Goal: Task Accomplishment & Management: Complete application form

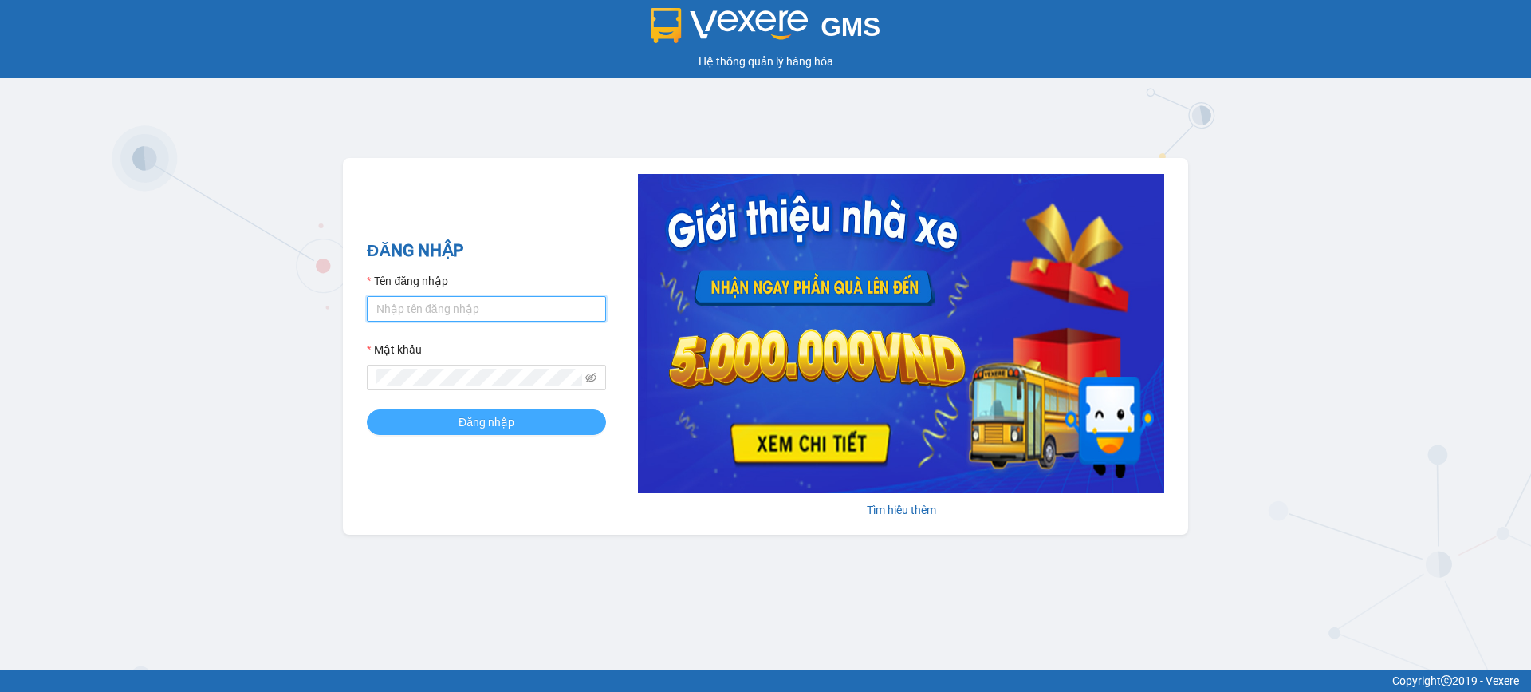
type input "vp170tt.thdn"
click at [451, 430] on button "Đăng nhập" at bounding box center [486, 422] width 239 height 26
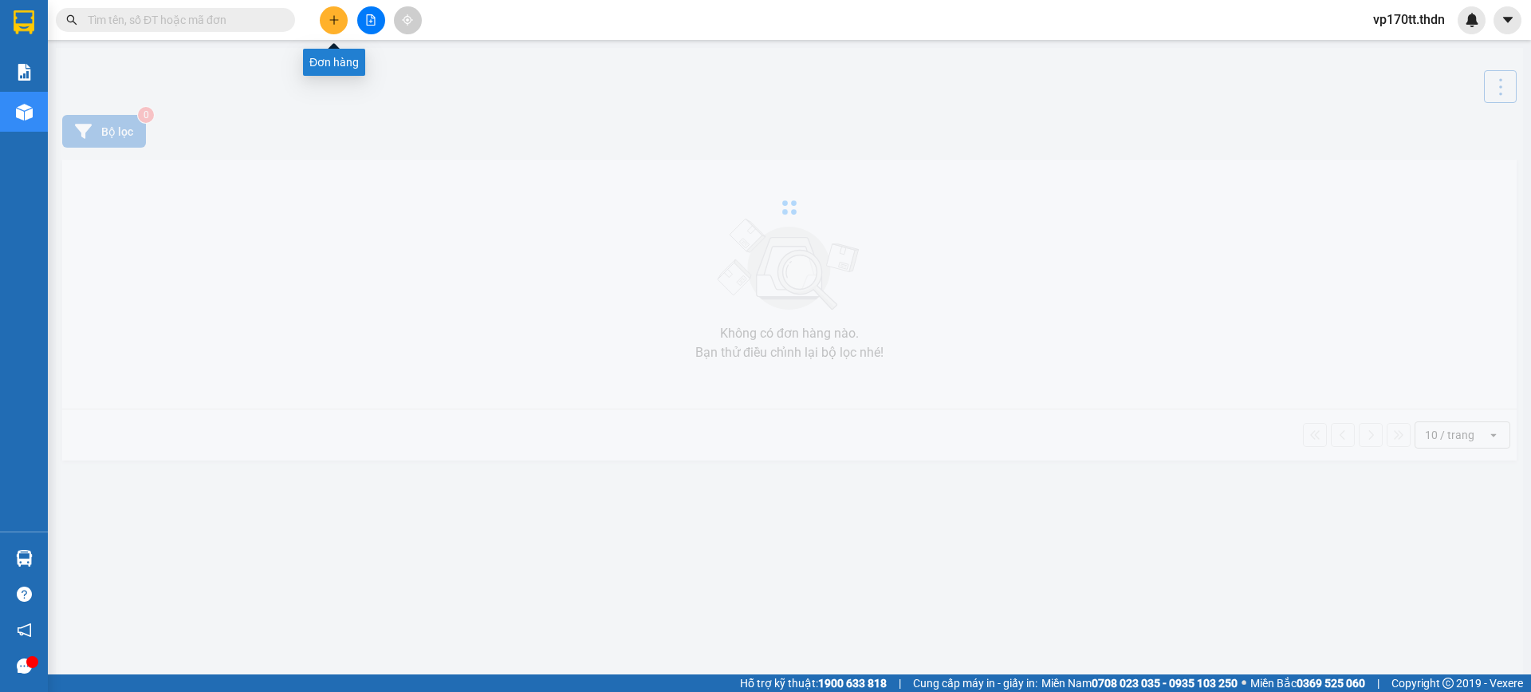
click at [338, 18] on icon "plus" at bounding box center [334, 19] width 11 height 11
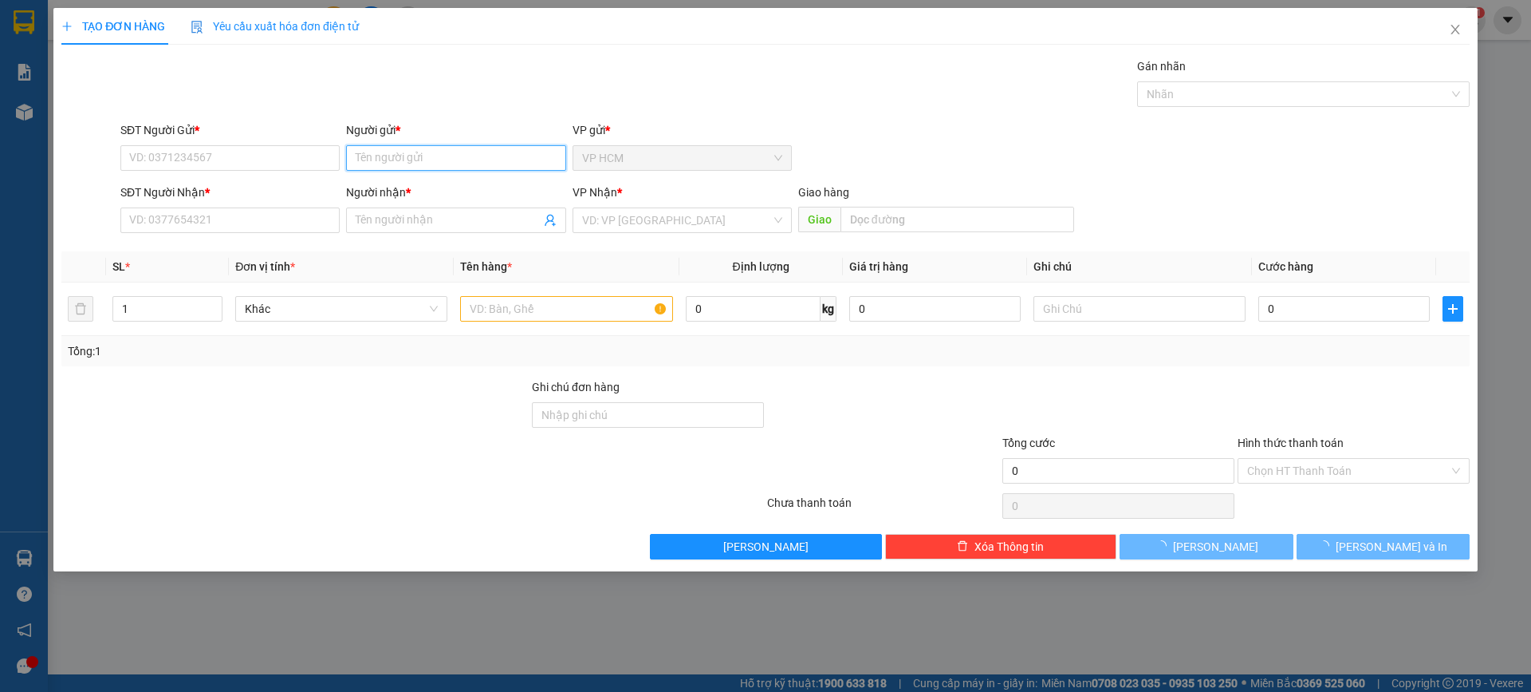
click at [541, 158] on input "Người gửi *" at bounding box center [455, 158] width 219 height 26
click at [447, 155] on input "trọng phát" at bounding box center [455, 158] width 219 height 26
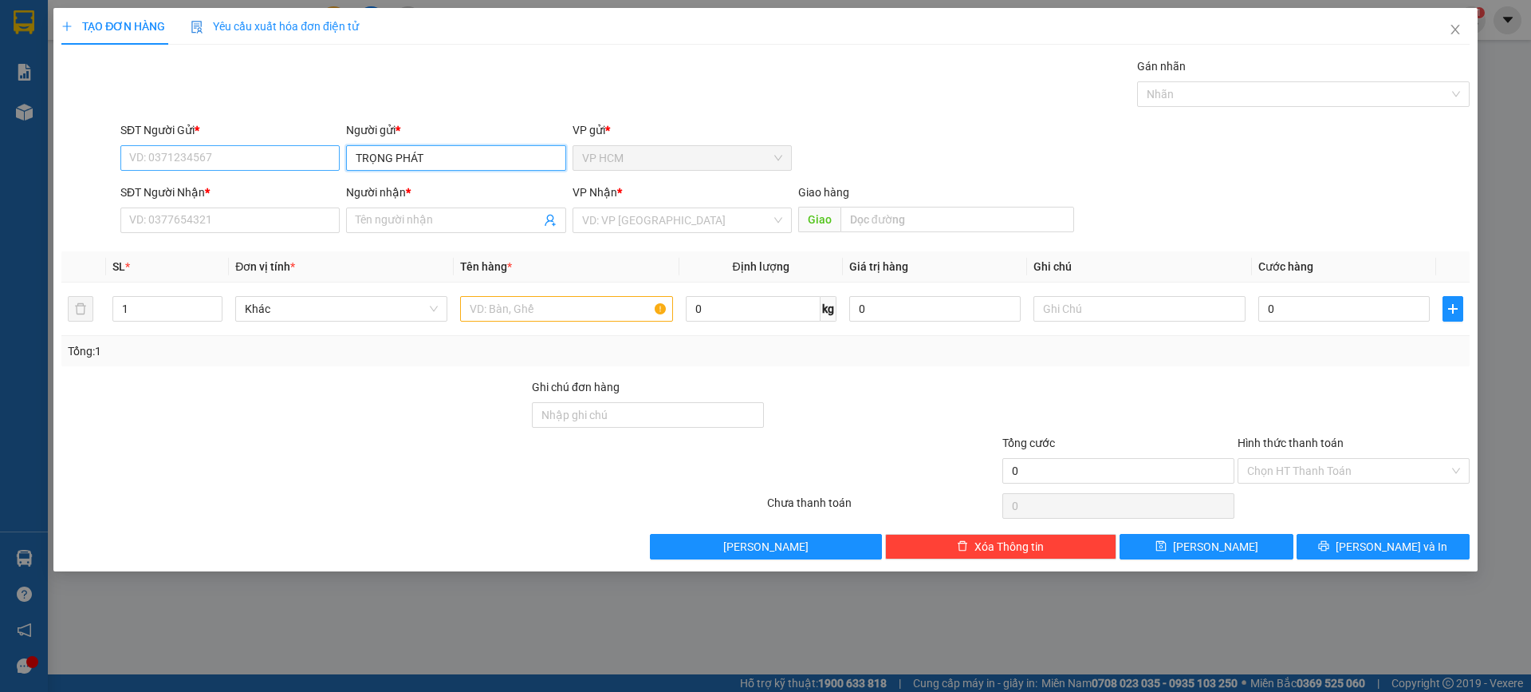
type input "TRỌNG PHÁT"
click at [264, 148] on input "SĐT Người Gửi *" at bounding box center [229, 158] width 219 height 26
click at [497, 144] on div "Người gửi *" at bounding box center [455, 133] width 219 height 24
click at [499, 154] on input "TRỌNG PHÁT" at bounding box center [455, 158] width 219 height 26
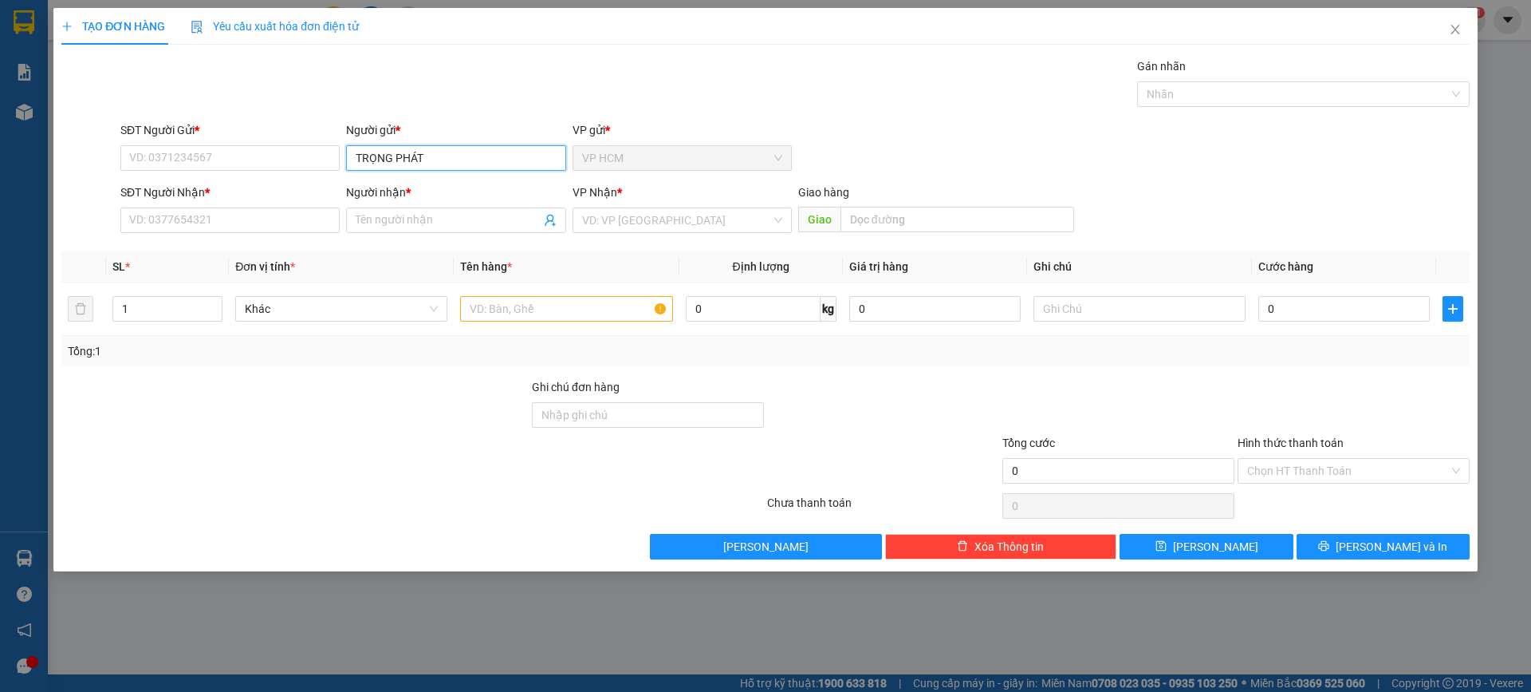
click at [502, 160] on input "TRỌNG PHÁT" at bounding box center [455, 158] width 219 height 26
click at [1445, 30] on span "Close" at bounding box center [1455, 30] width 45 height 45
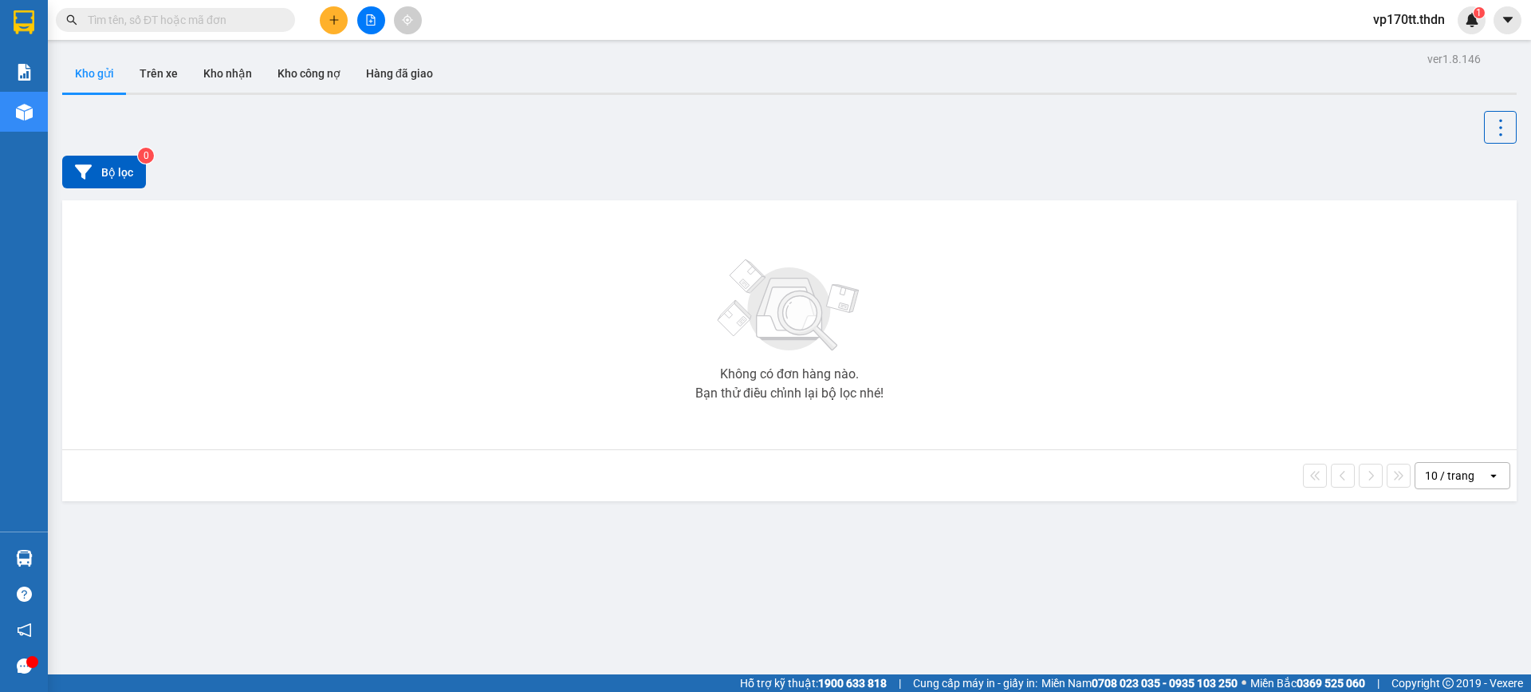
click at [199, 22] on input "text" at bounding box center [182, 20] width 188 height 18
type input "U"
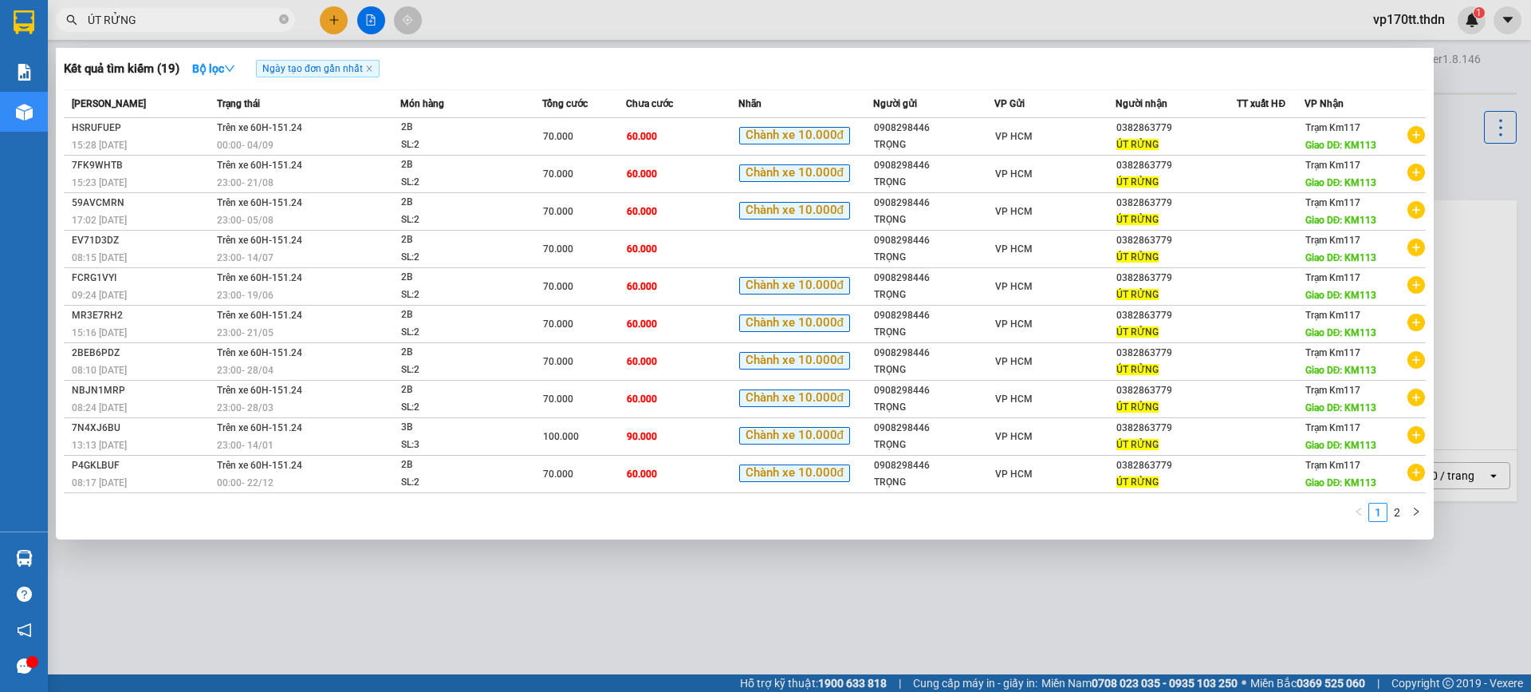
type input "ÚT RỬNG"
click at [325, 27] on div at bounding box center [765, 346] width 1531 height 692
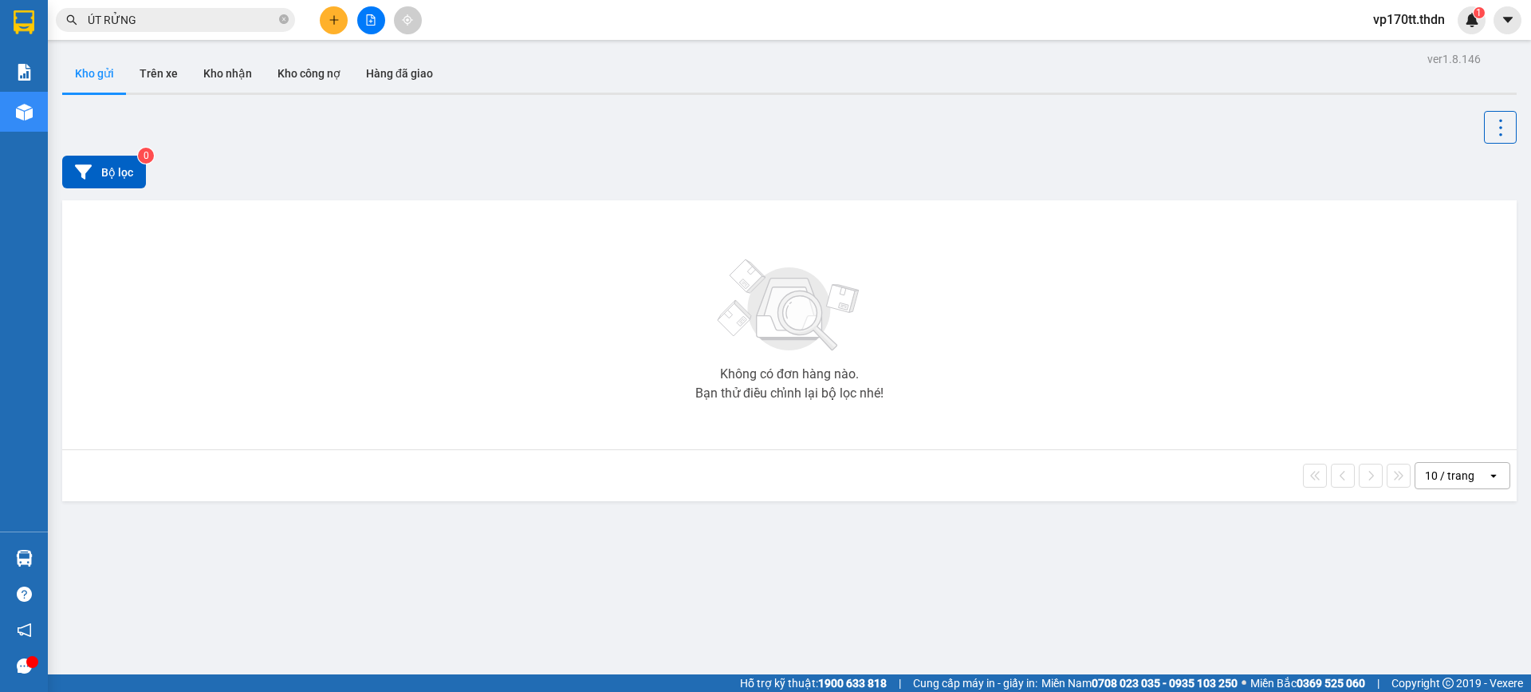
click at [325, 27] on button at bounding box center [334, 20] width 28 height 28
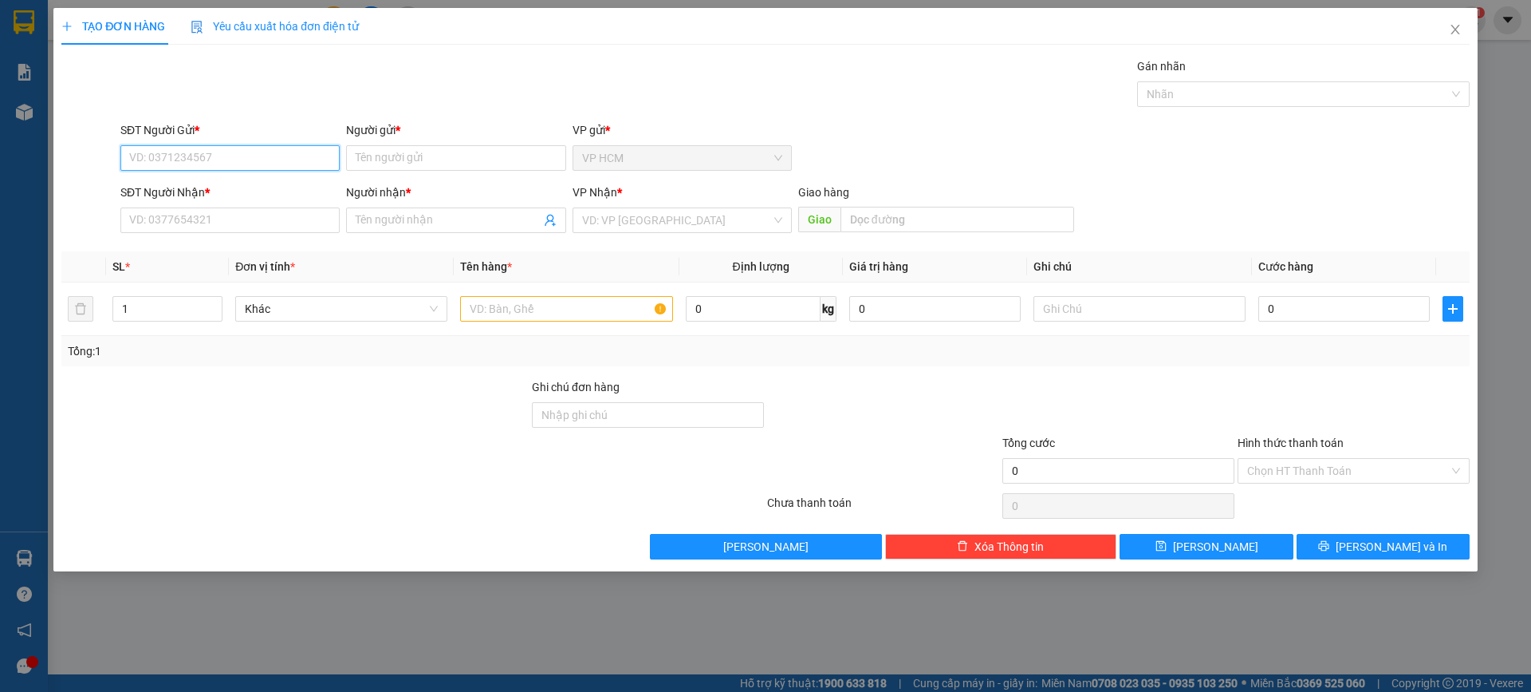
click at [289, 152] on input "SĐT Người Gửi *" at bounding box center [229, 158] width 219 height 26
click at [254, 190] on div "0908298446 - TRỌNG" at bounding box center [230, 190] width 200 height 18
type input "0908298446"
type input "TRỌNG"
type input "0382863779"
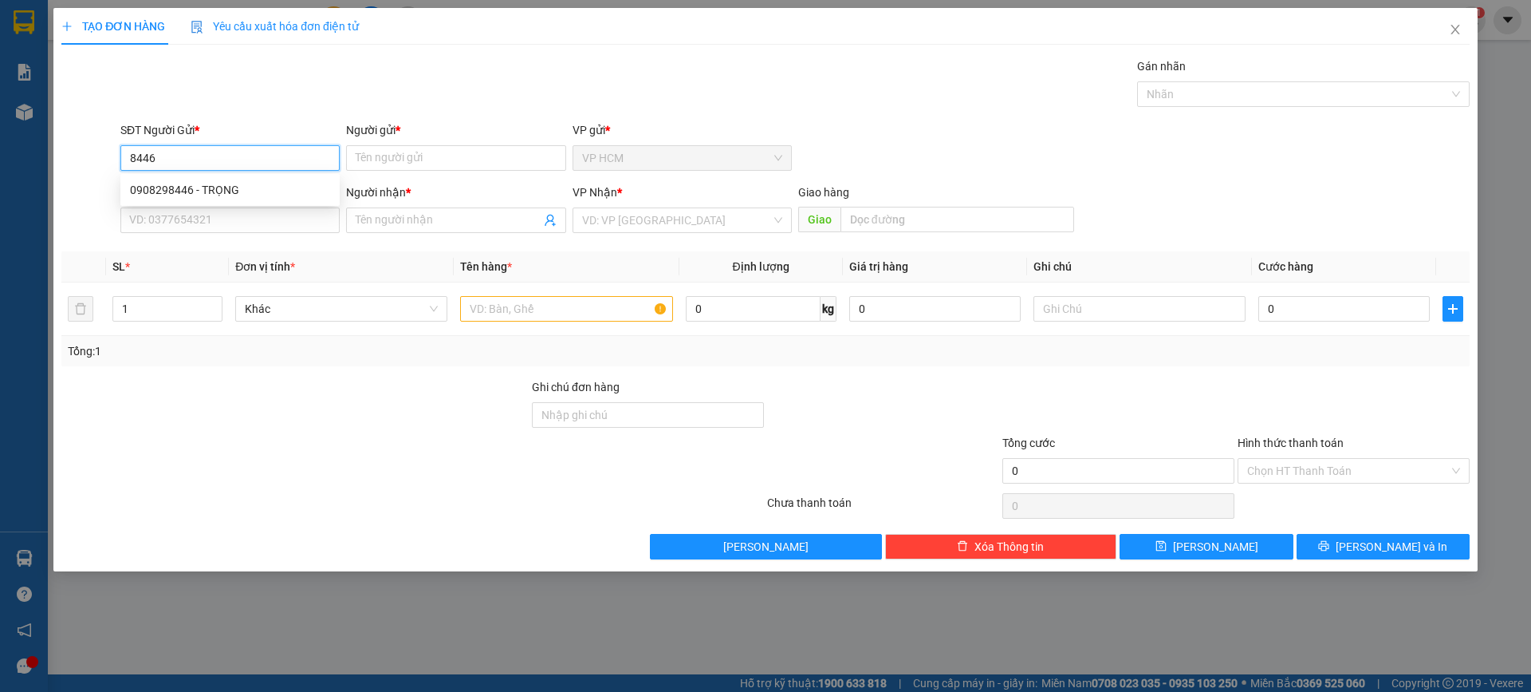
type input "ÚT RỬNG"
type input "KM113"
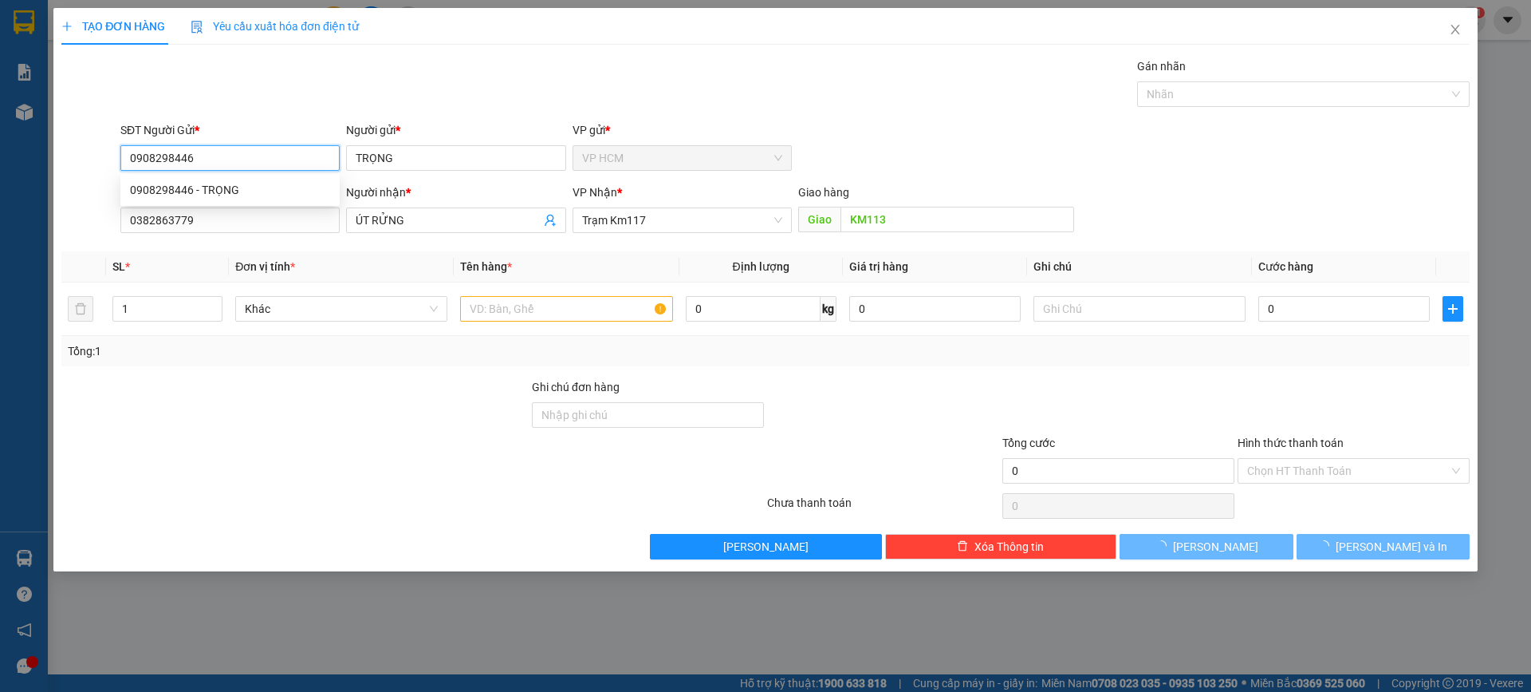
type input "70.000"
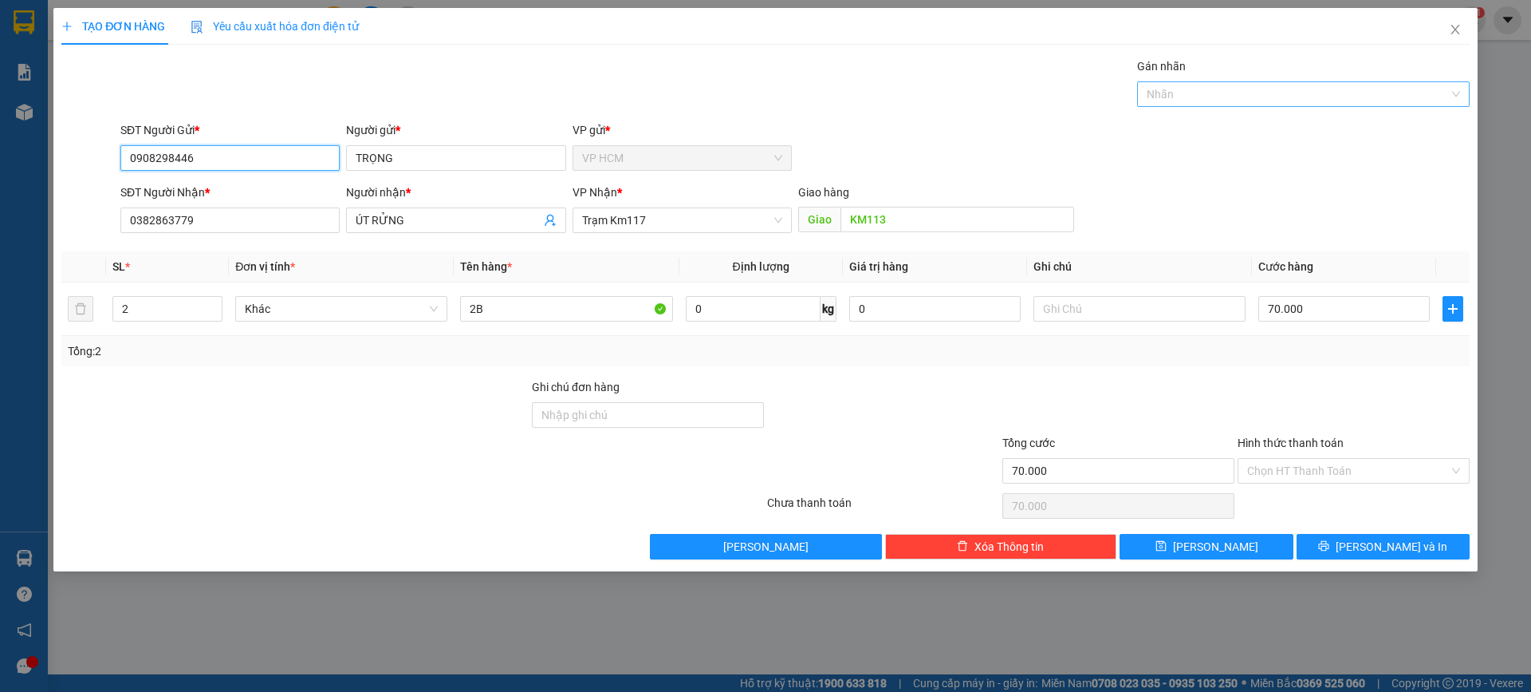
click at [1240, 86] on div at bounding box center [1295, 94] width 309 height 19
type input "0908298446"
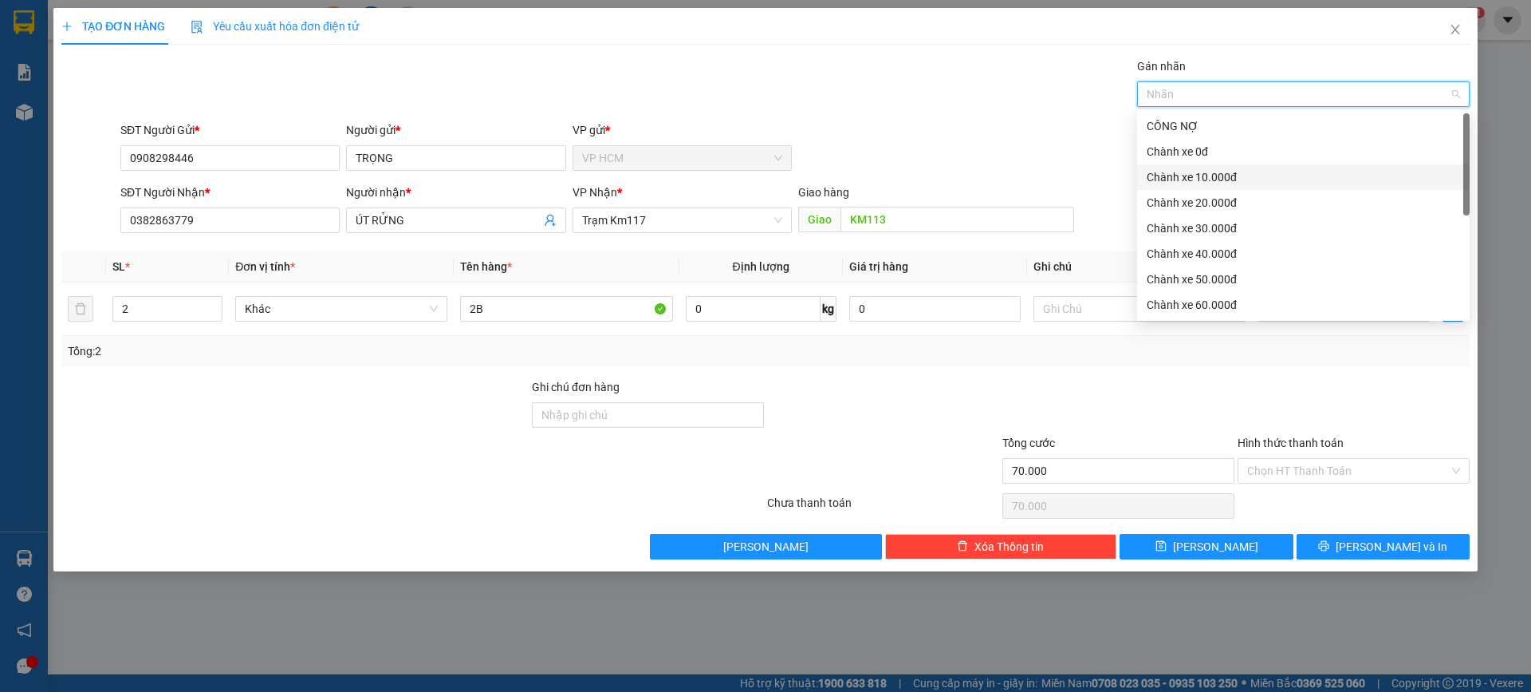
click at [1213, 176] on div "Chành xe 10.000đ" at bounding box center [1303, 177] width 313 height 18
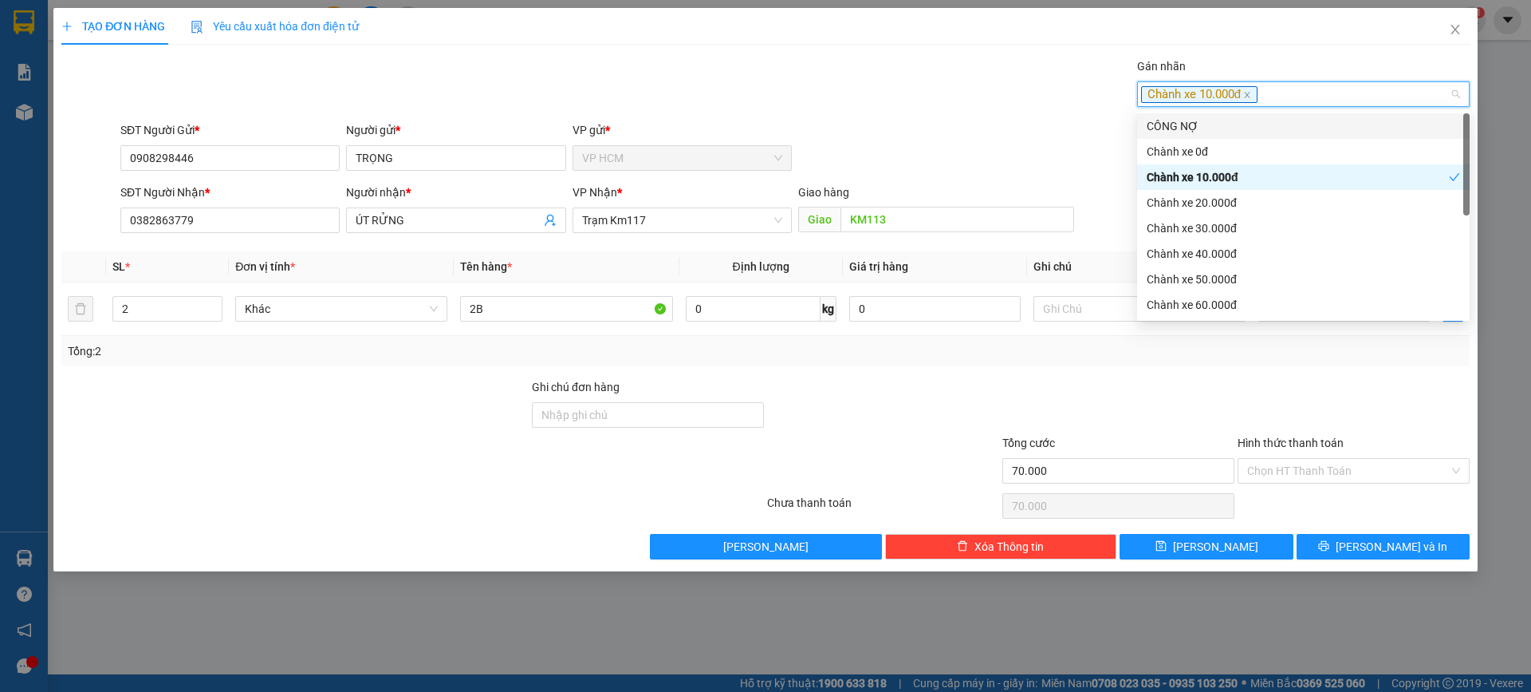
click at [911, 66] on div "Gán nhãn Chành xe 10.000đ" at bounding box center [795, 85] width 1356 height 56
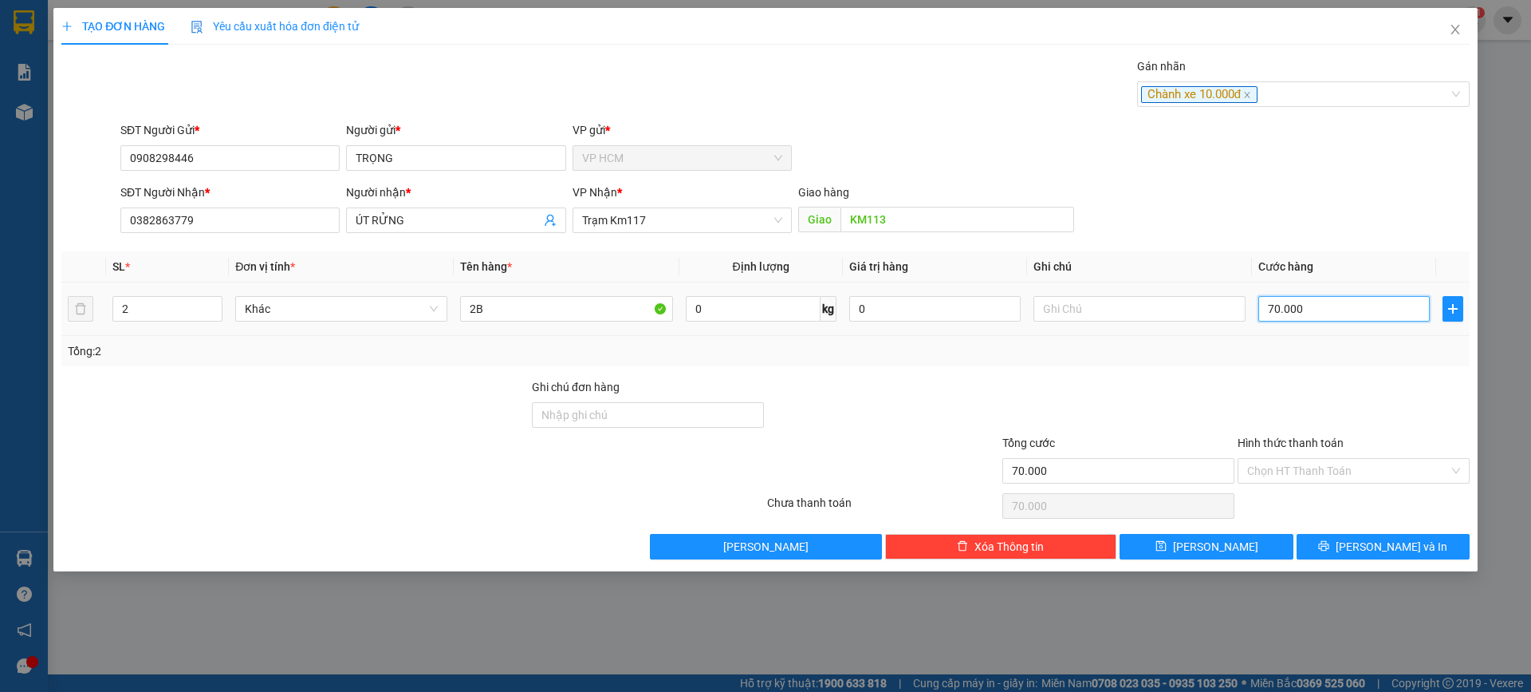
click at [1344, 305] on input "70.000" at bounding box center [1344, 309] width 171 height 26
click at [1318, 475] on input "Hình thức thanh toán" at bounding box center [1349, 471] width 202 height 24
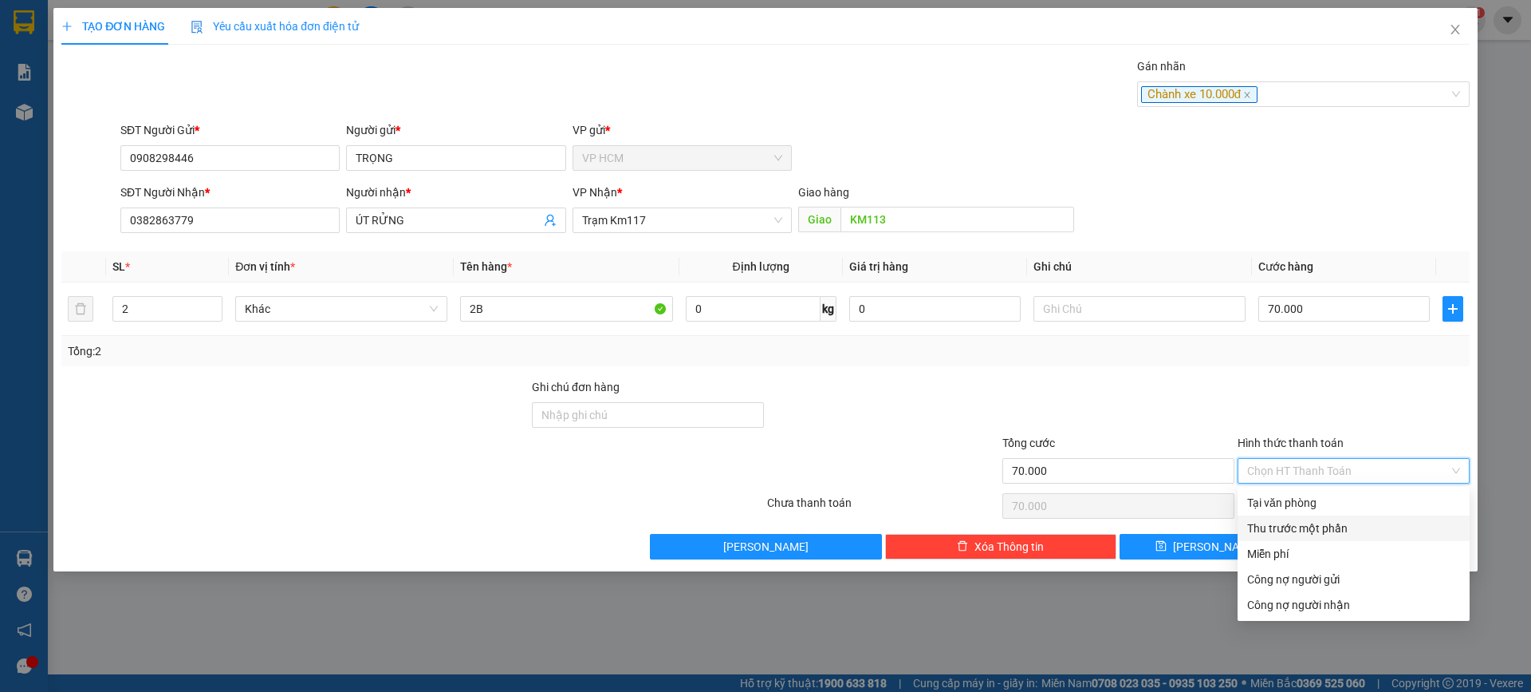
click at [1278, 527] on div "Thu trước một phần" at bounding box center [1354, 528] width 213 height 18
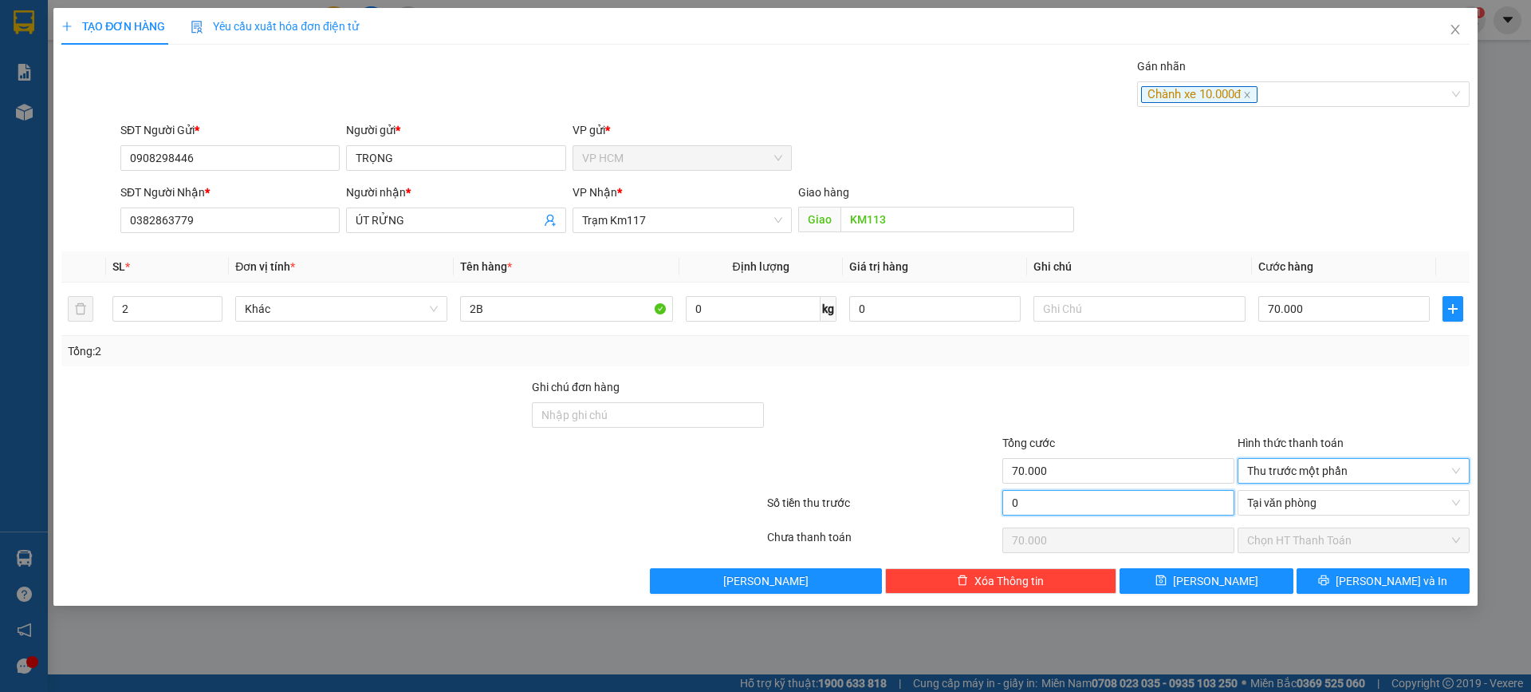
click at [1080, 514] on input "0" at bounding box center [1119, 503] width 232 height 26
type input "1"
type input "69.999"
type input "10"
type input "69.990"
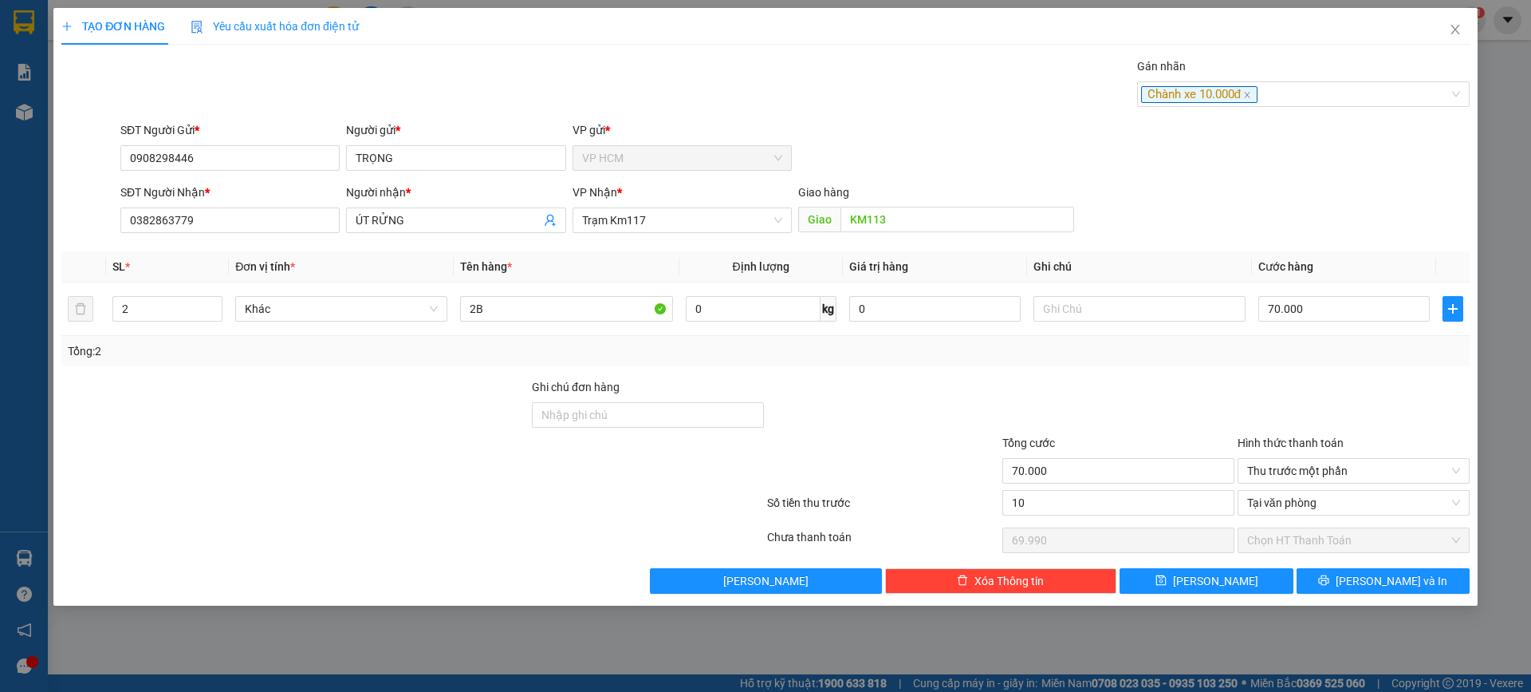
type input "10.000"
type input "60.000"
drag, startPoint x: 1137, startPoint y: 398, endPoint x: 1235, endPoint y: 517, distance: 153.6
click at [1137, 398] on div at bounding box center [1118, 406] width 235 height 56
click at [1317, 566] on div "Transit Pickup Surcharge Ids Transit Deliver Surcharge Ids Transit Deliver Surc…" at bounding box center [765, 325] width 1409 height 536
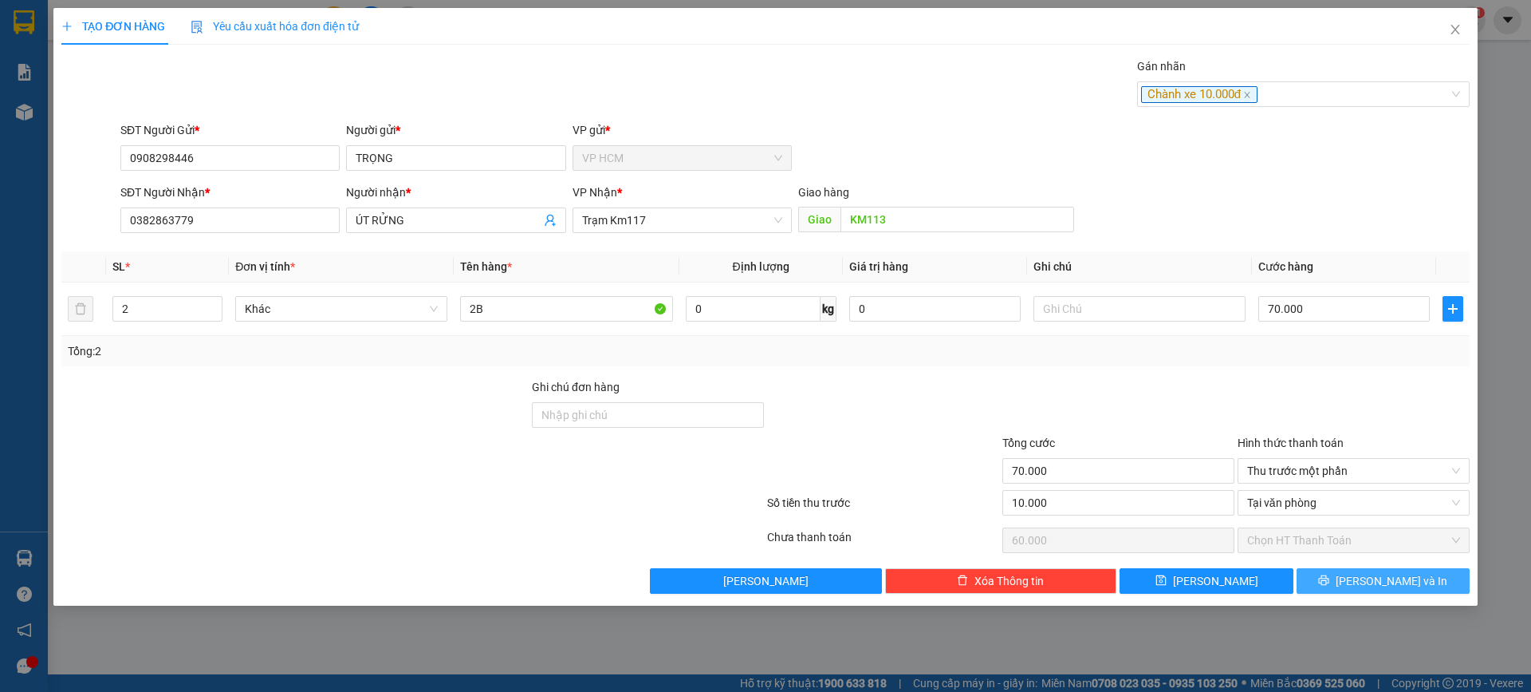
click at [1325, 578] on button "[PERSON_NAME] và In" at bounding box center [1383, 581] width 173 height 26
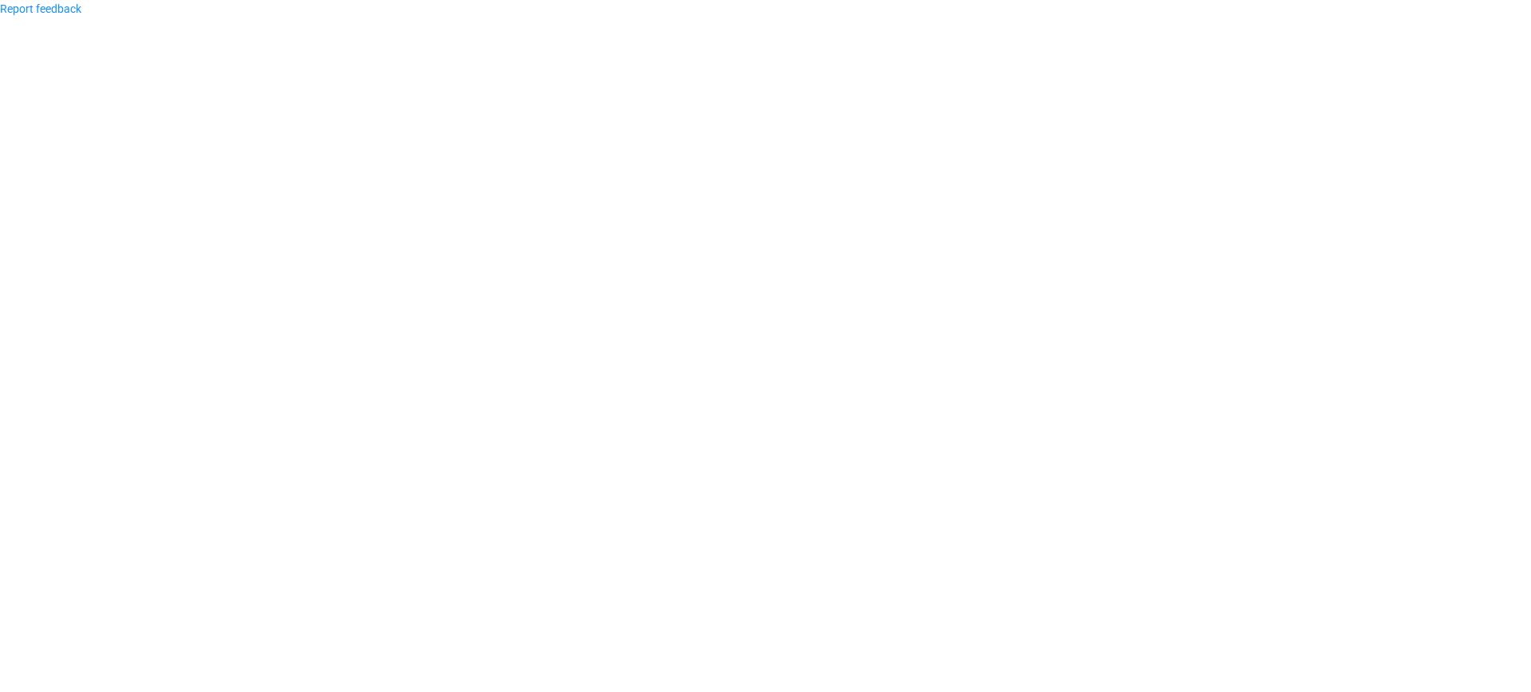
click at [286, 167] on body "Report feedback" at bounding box center [765, 346] width 1531 height 692
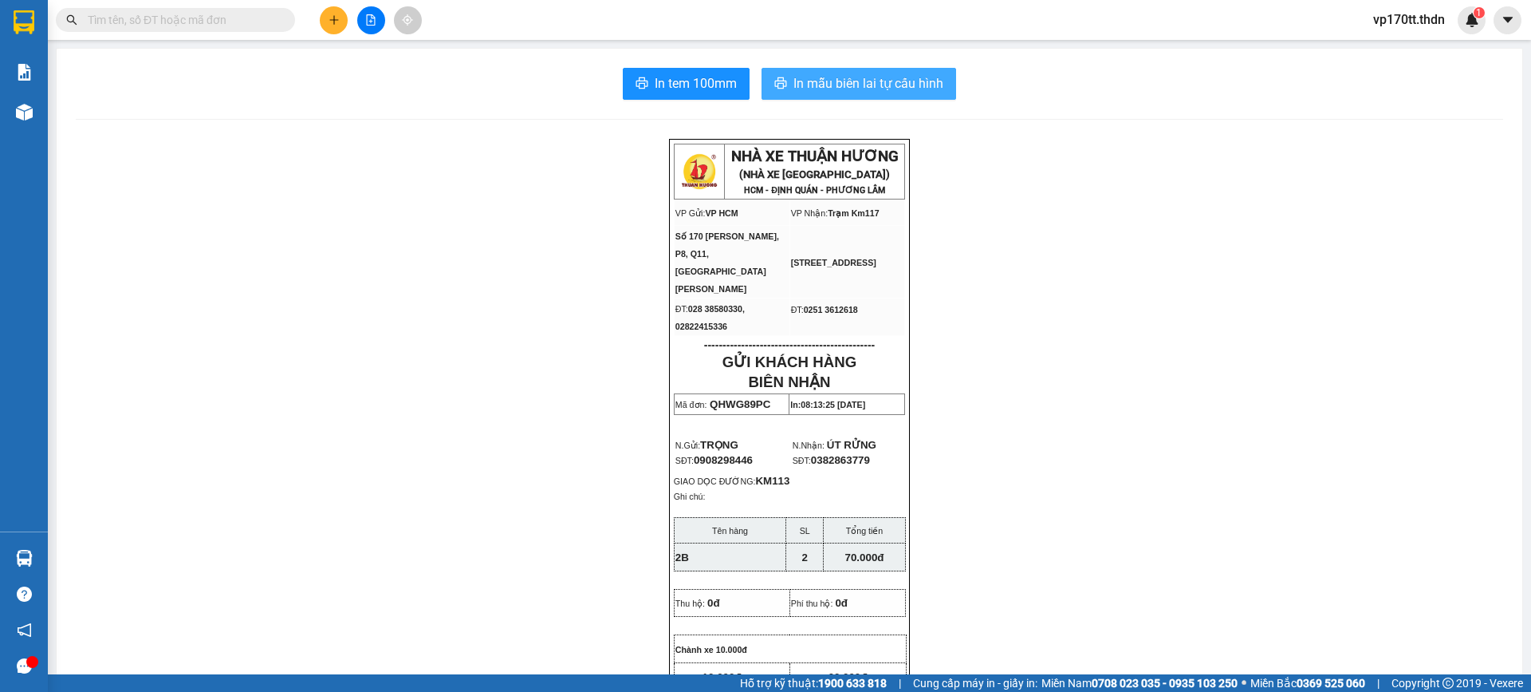
click at [853, 77] on span "In mẫu biên lai tự cấu hình" at bounding box center [869, 83] width 150 height 20
drag, startPoint x: 147, startPoint y: 157, endPoint x: 162, endPoint y: 157, distance: 15.2
click at [180, 20] on input "text" at bounding box center [182, 20] width 188 height 18
click at [181, 20] on input "text" at bounding box center [182, 20] width 188 height 18
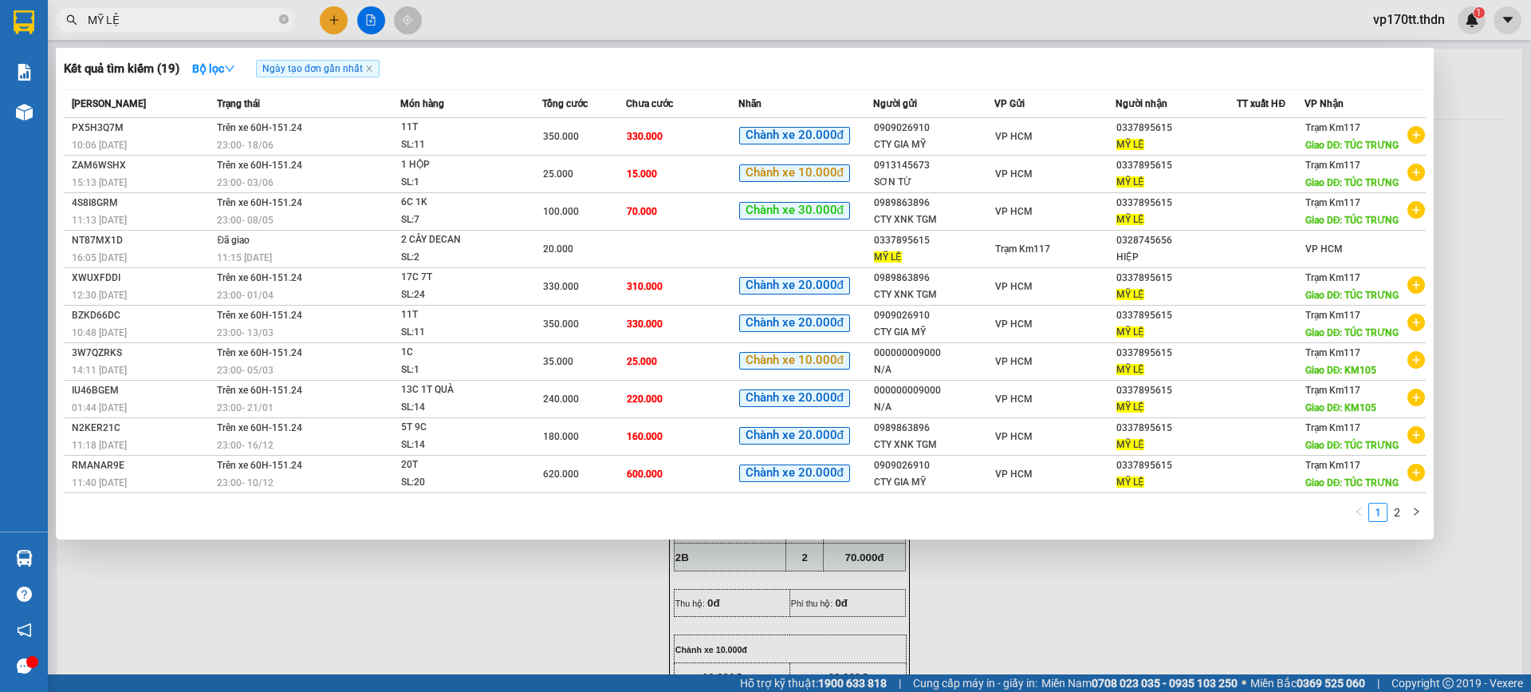
type input "MỸ LỆ"
click at [327, 20] on div at bounding box center [765, 346] width 1531 height 692
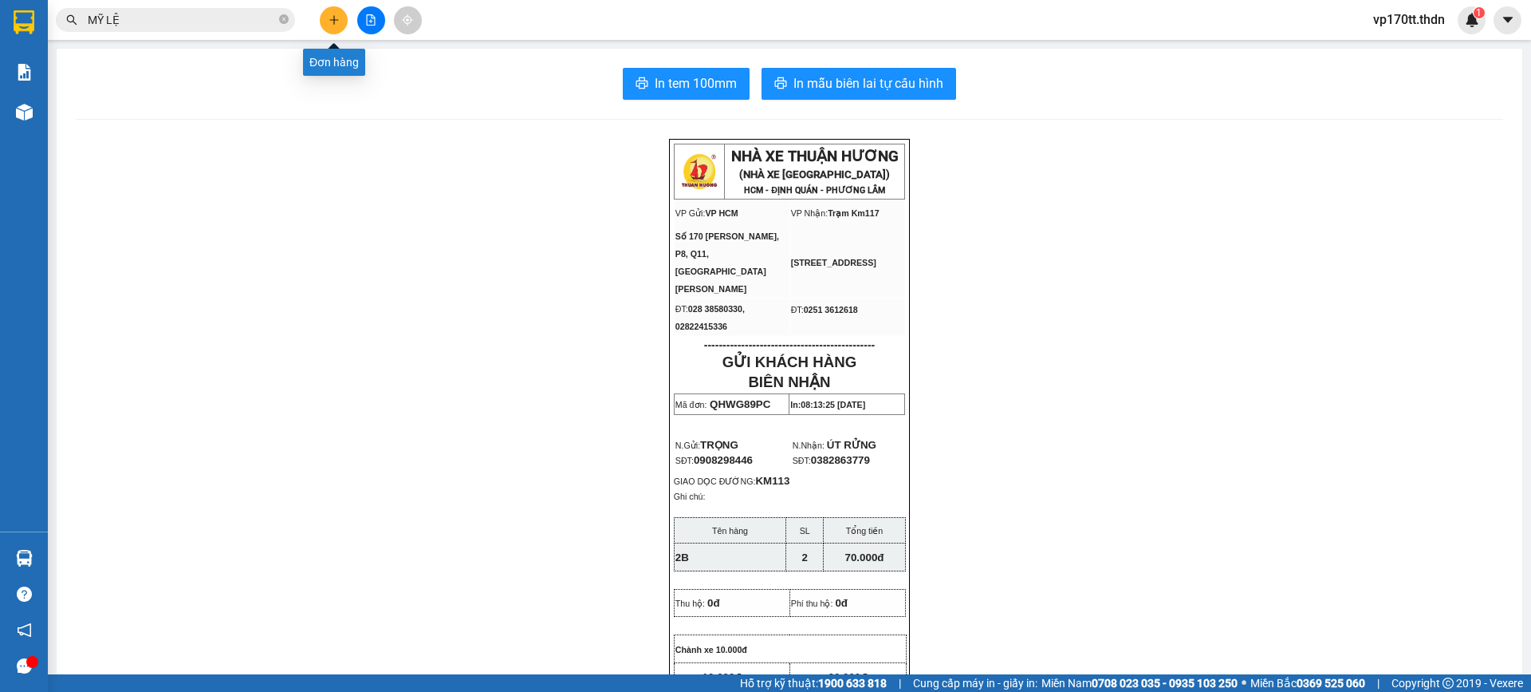
click at [327, 20] on button at bounding box center [334, 20] width 28 height 28
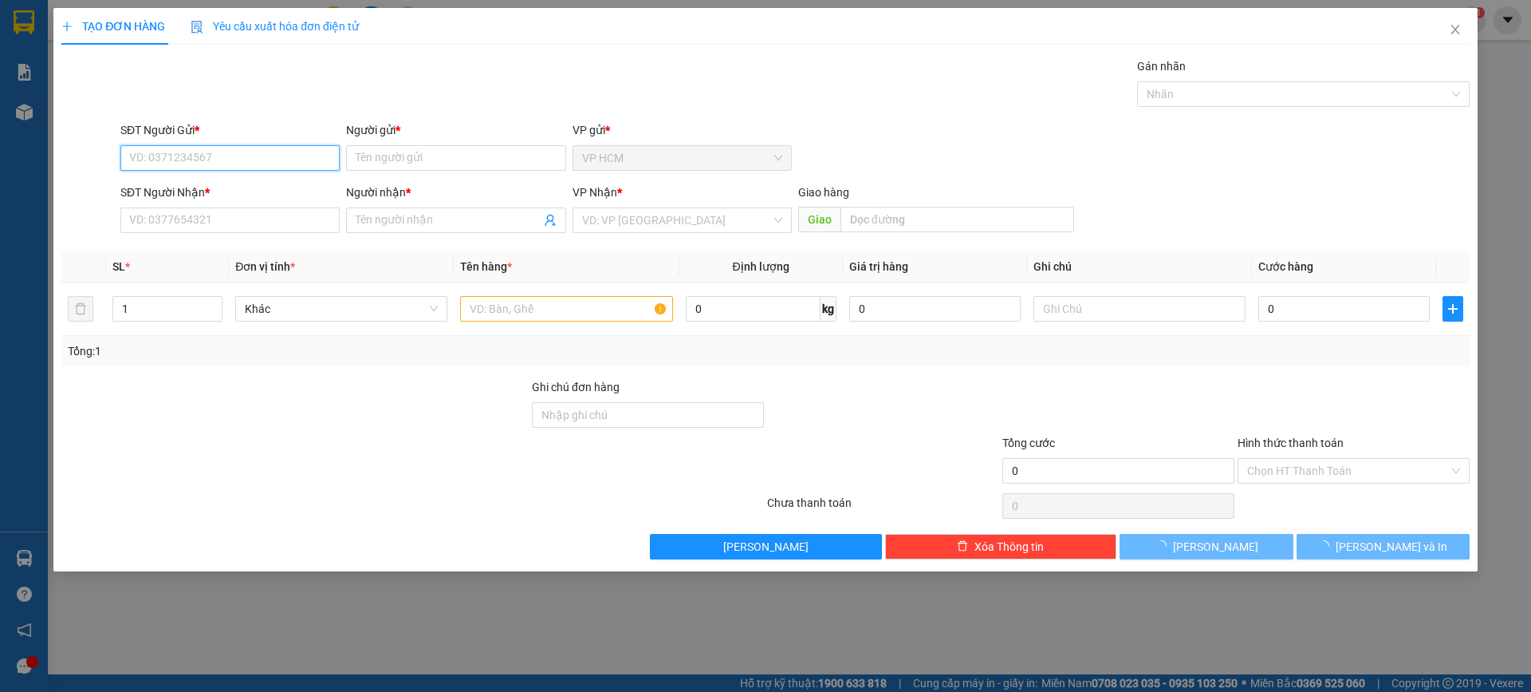
click at [221, 165] on input "SĐT Người Gửi *" at bounding box center [229, 158] width 219 height 26
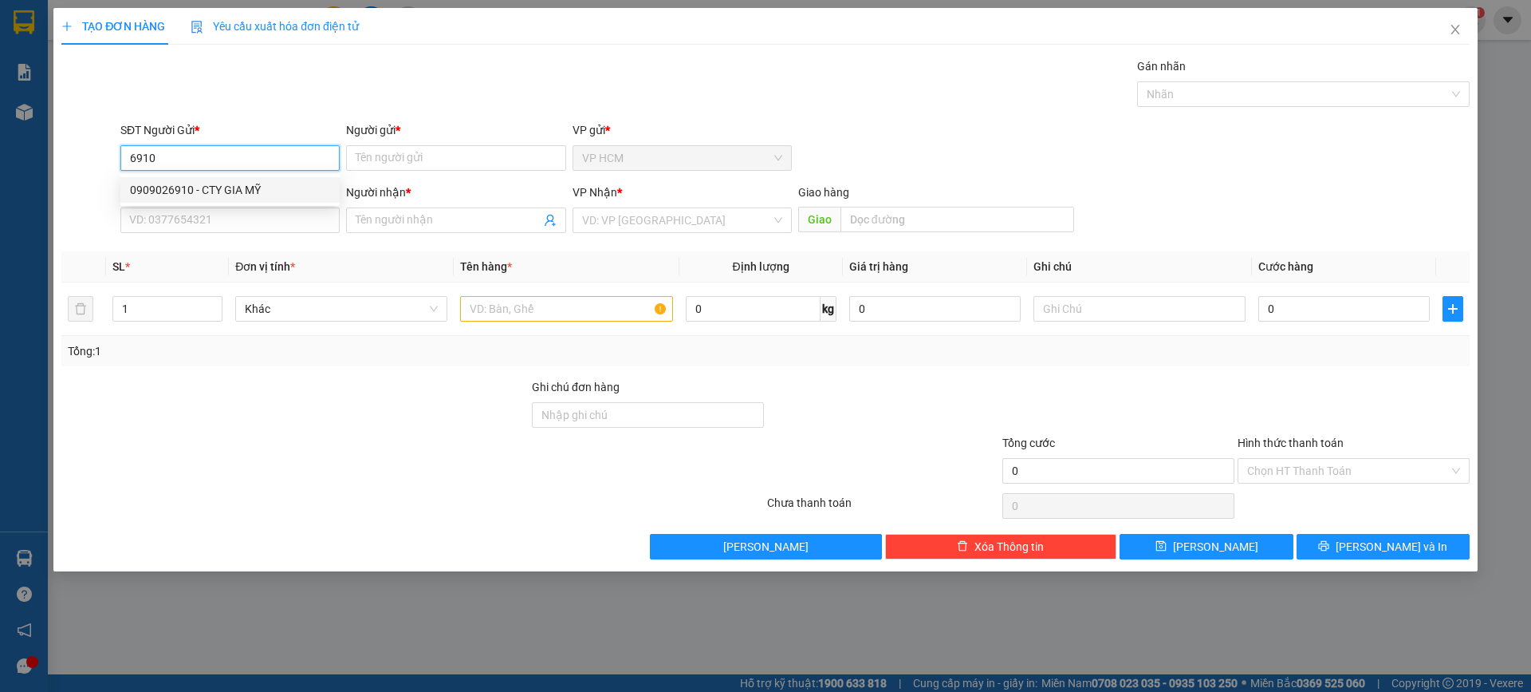
click at [243, 197] on div "0909026910 - CTY GIA MỸ" at bounding box center [230, 190] width 200 height 18
type input "0909026910"
type input "CTY GIA MỸ"
type input "0337895615"
type input "MỸ LỆ"
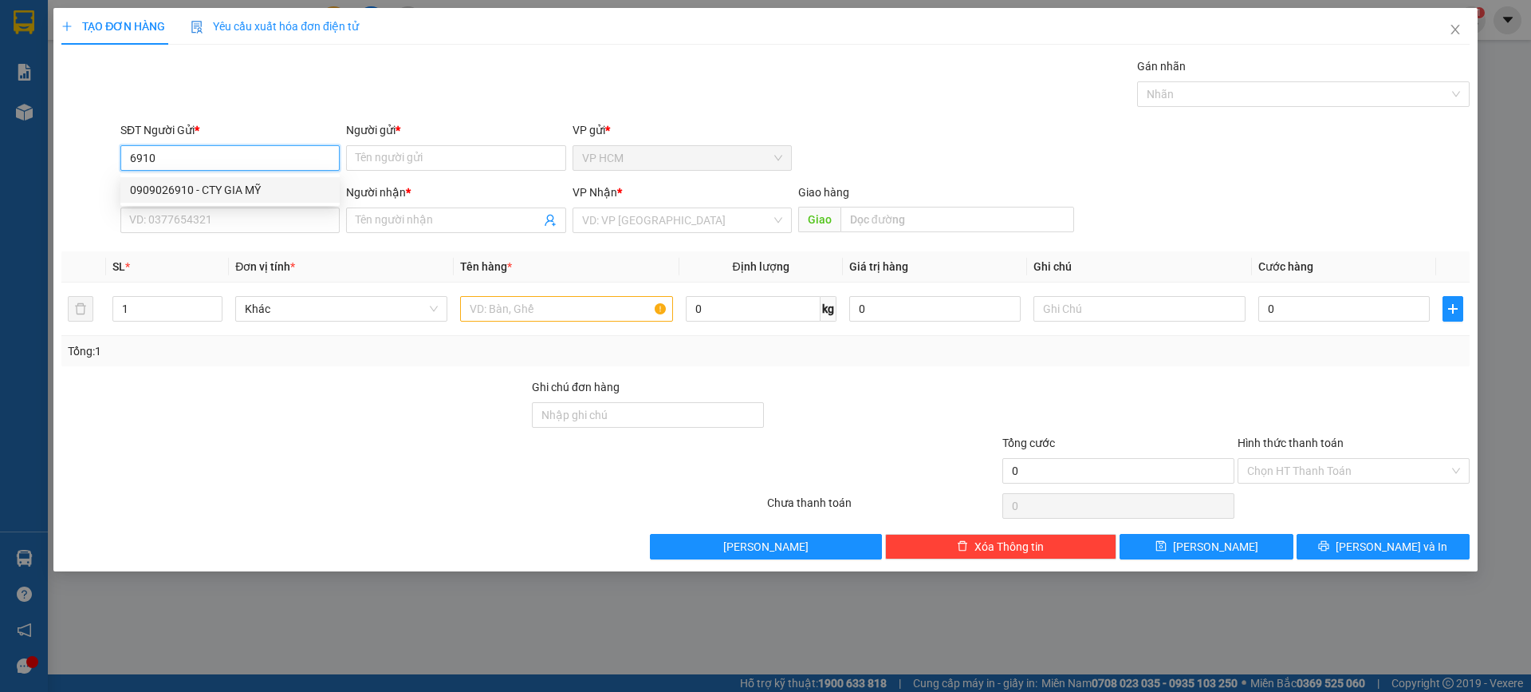
type input "TÚC TRƯNG"
type input "350.000"
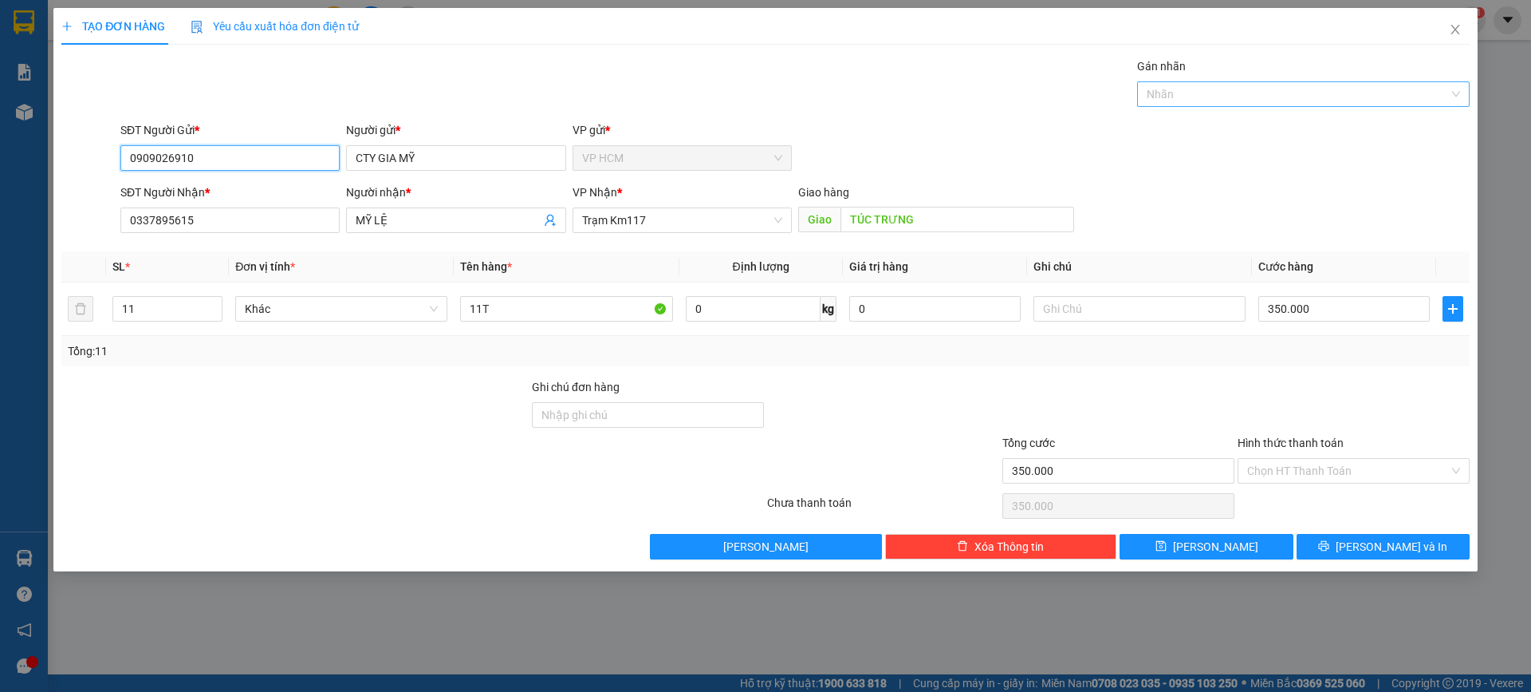
click at [1249, 97] on div at bounding box center [1295, 94] width 309 height 19
type input "0909026910"
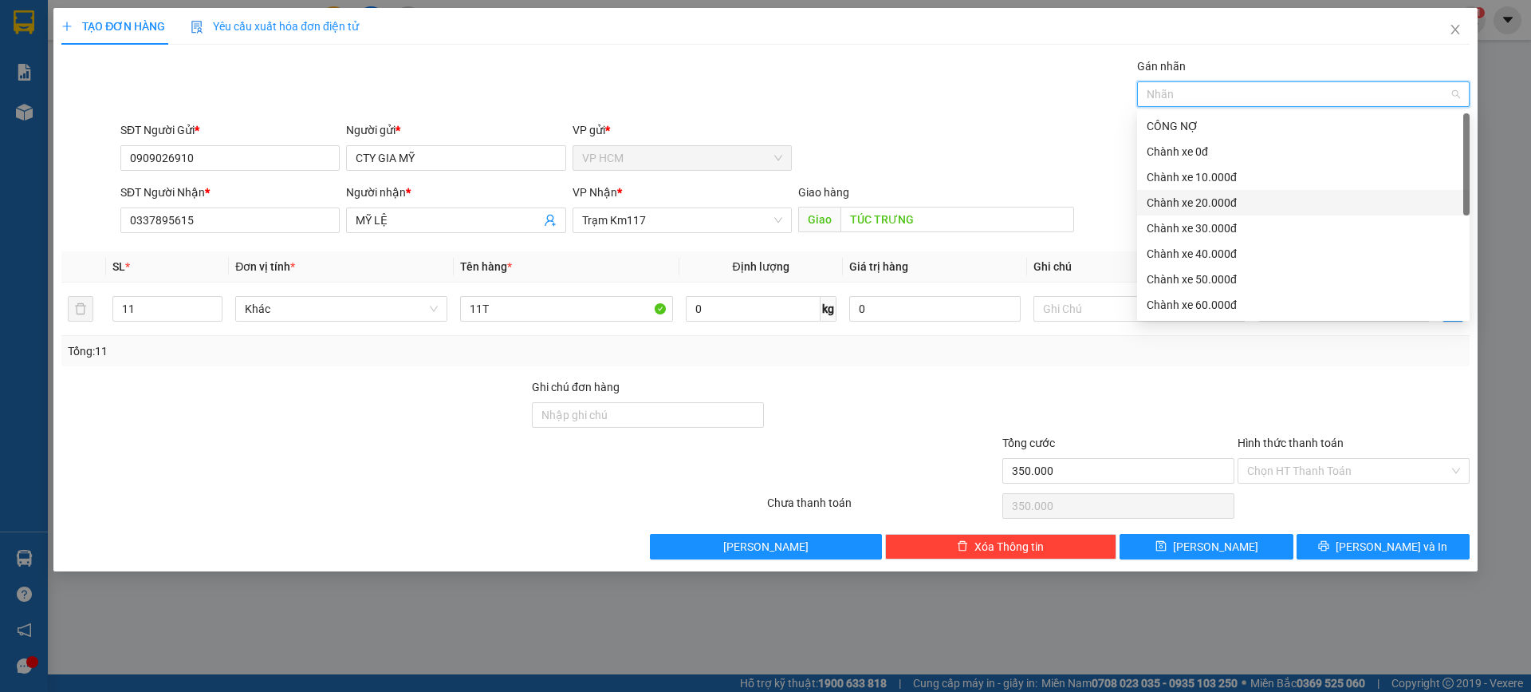
click at [1215, 211] on div "Chành xe 20.000đ" at bounding box center [1303, 203] width 313 height 18
click at [1011, 124] on div "SĐT Người Gửi * 0909026910 Người gửi * CTY GIA MỸ VP gửi * VP HCM" at bounding box center [795, 149] width 1356 height 56
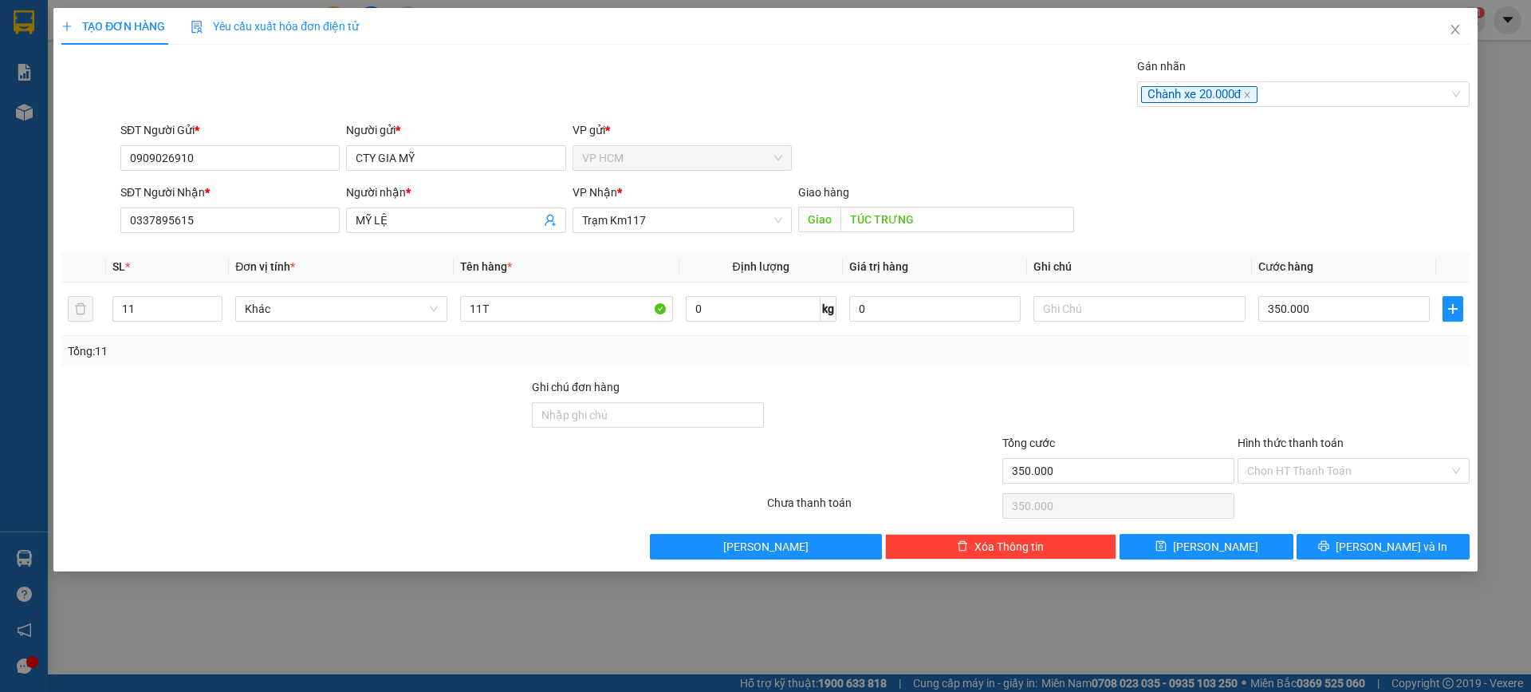
click at [1375, 499] on div "Chọn HT Thanh Toán" at bounding box center [1353, 506] width 235 height 32
click at [1372, 477] on input "Hình thức thanh toán" at bounding box center [1349, 471] width 202 height 24
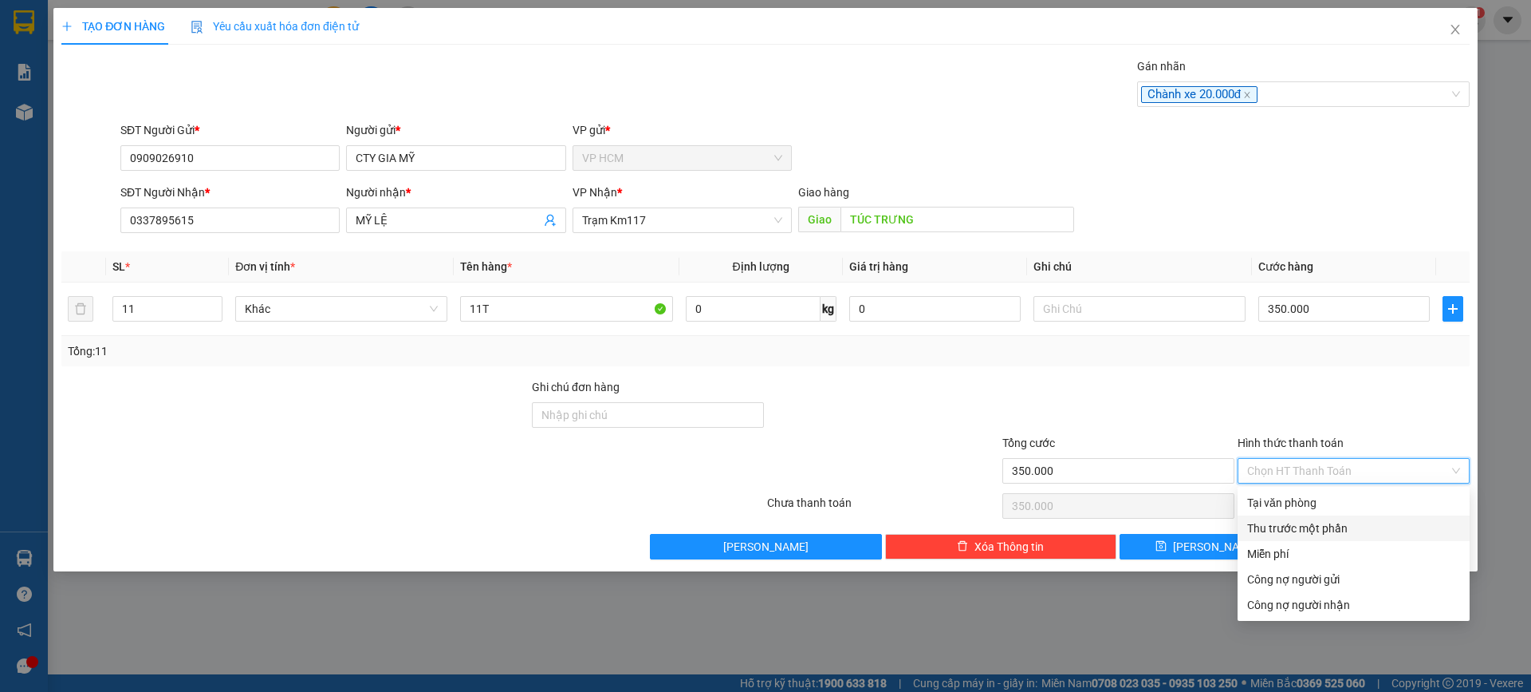
click at [1303, 527] on div "Thu trước một phần" at bounding box center [1354, 528] width 213 height 18
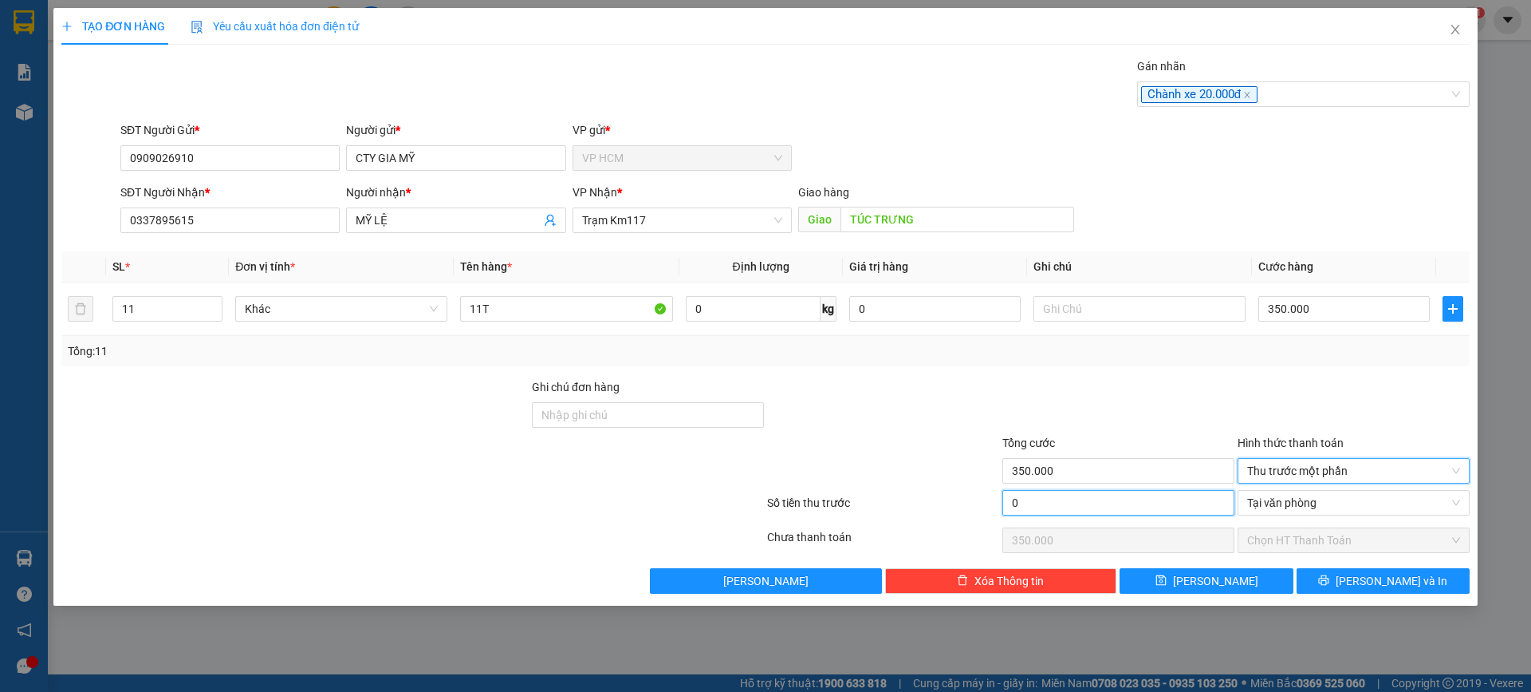
click at [1167, 505] on input "0" at bounding box center [1119, 503] width 232 height 26
type input "2"
type input "349.998"
type input "20"
type input "349.980"
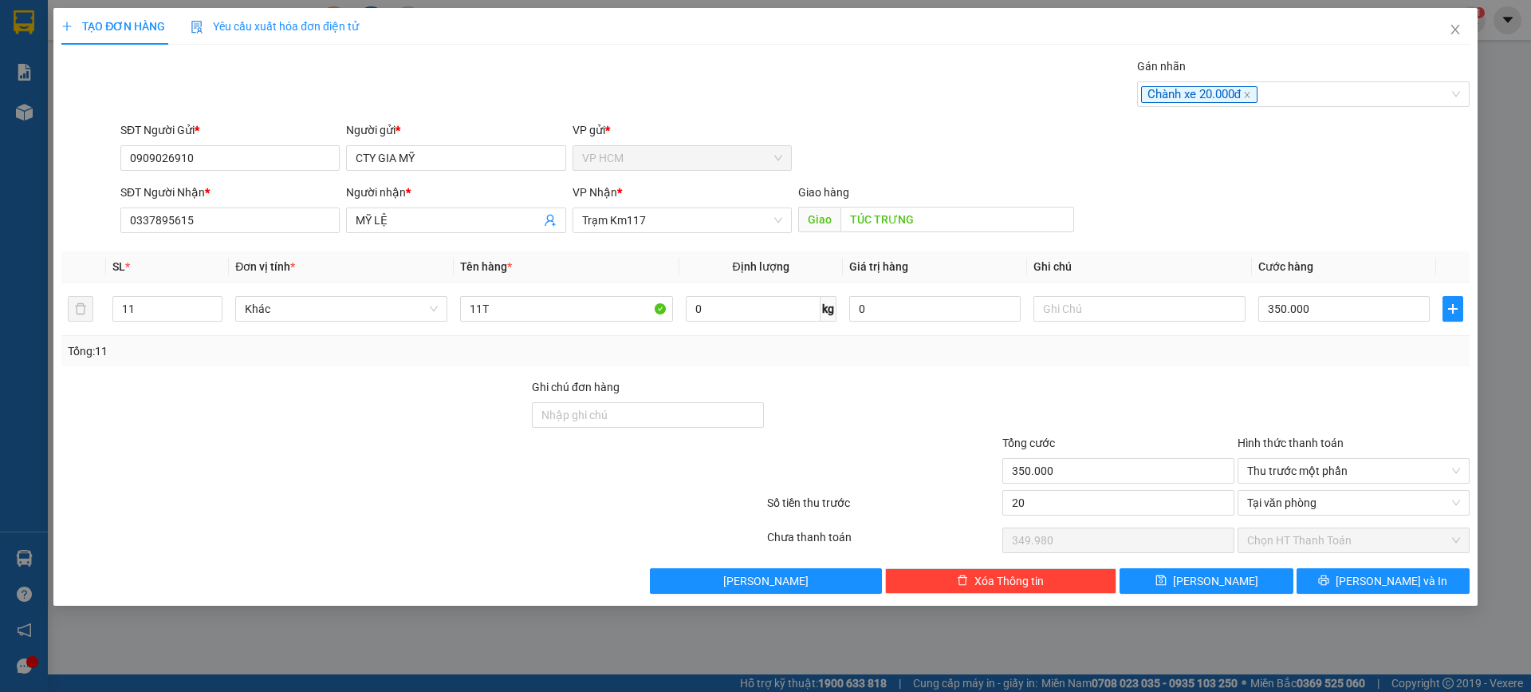
type input "20.000"
type input "330.000"
click at [1149, 395] on div at bounding box center [1118, 406] width 235 height 56
click at [1396, 588] on span "[PERSON_NAME] và In" at bounding box center [1392, 581] width 112 height 18
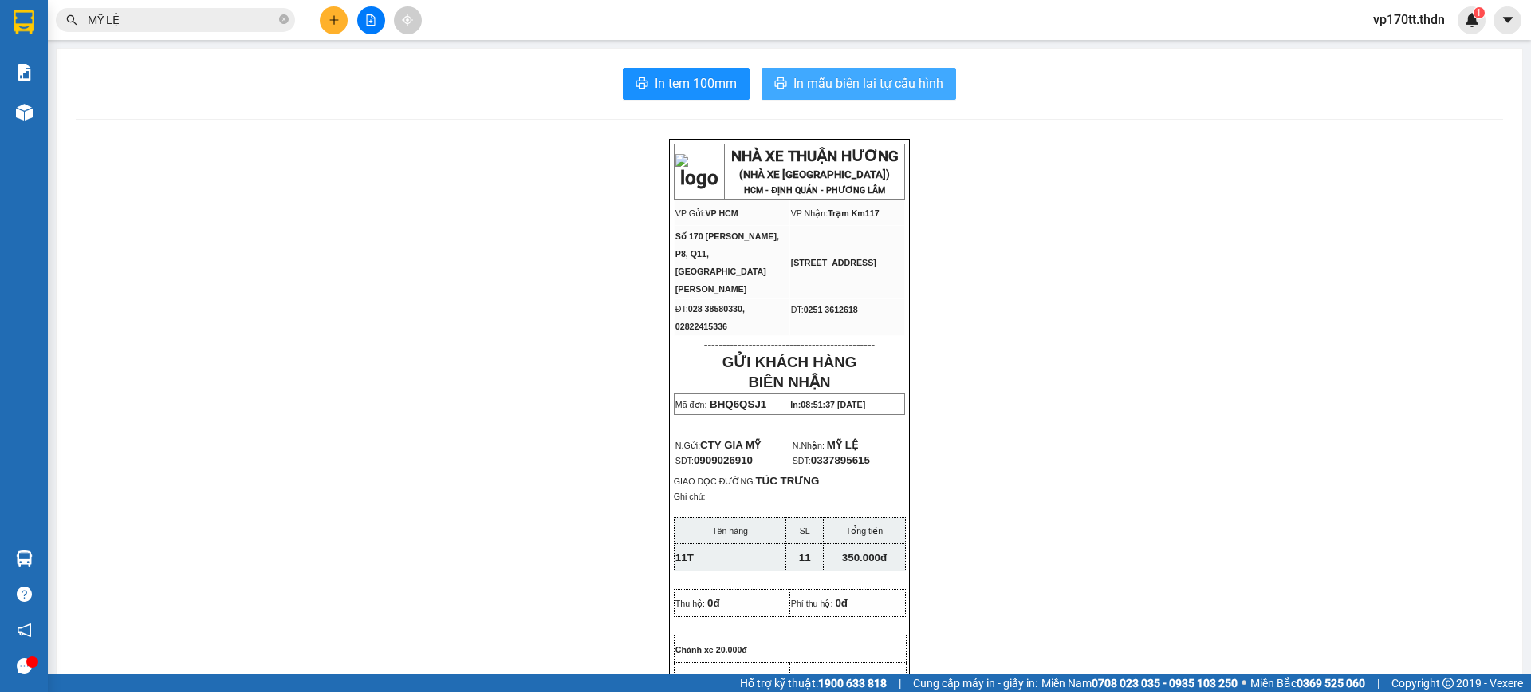
click at [838, 88] on span "In mẫu biên lai tự cấu hình" at bounding box center [869, 83] width 150 height 20
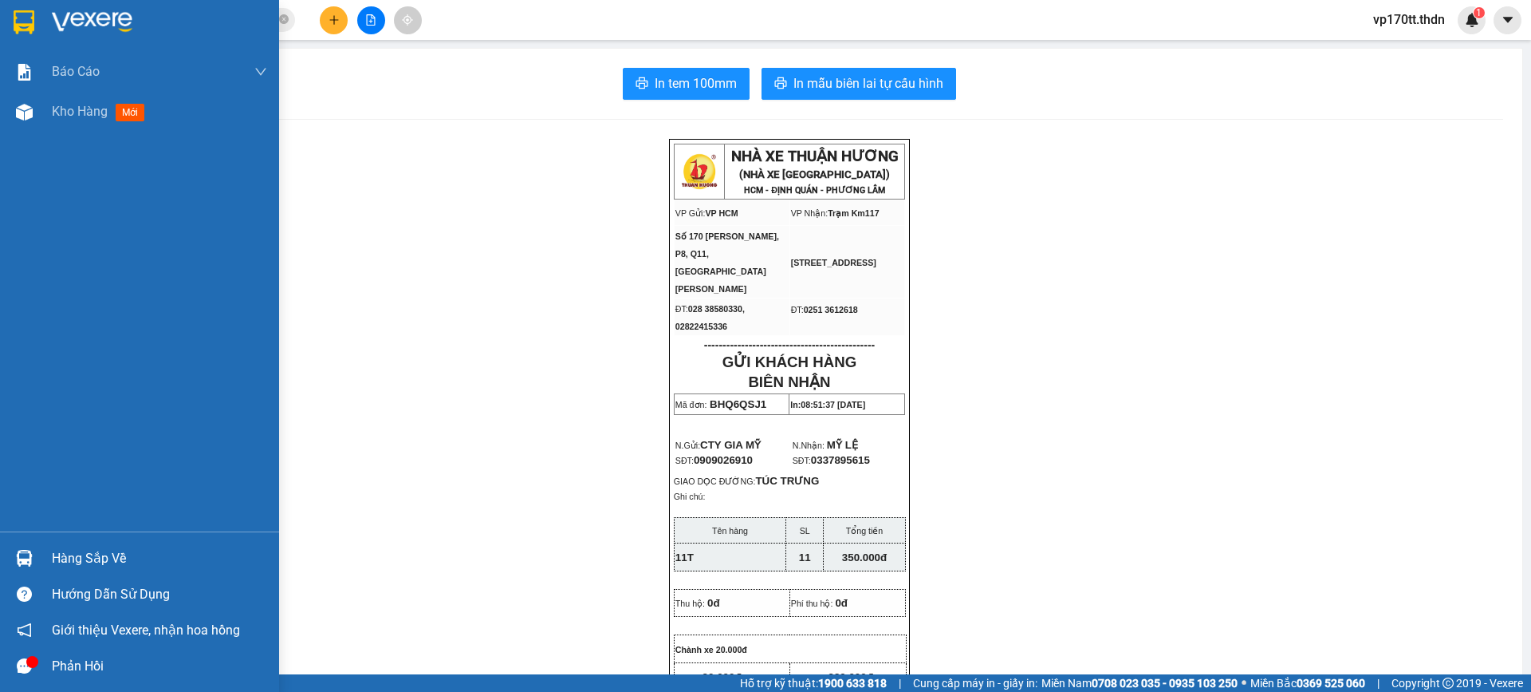
click at [28, 557] on img at bounding box center [24, 558] width 17 height 17
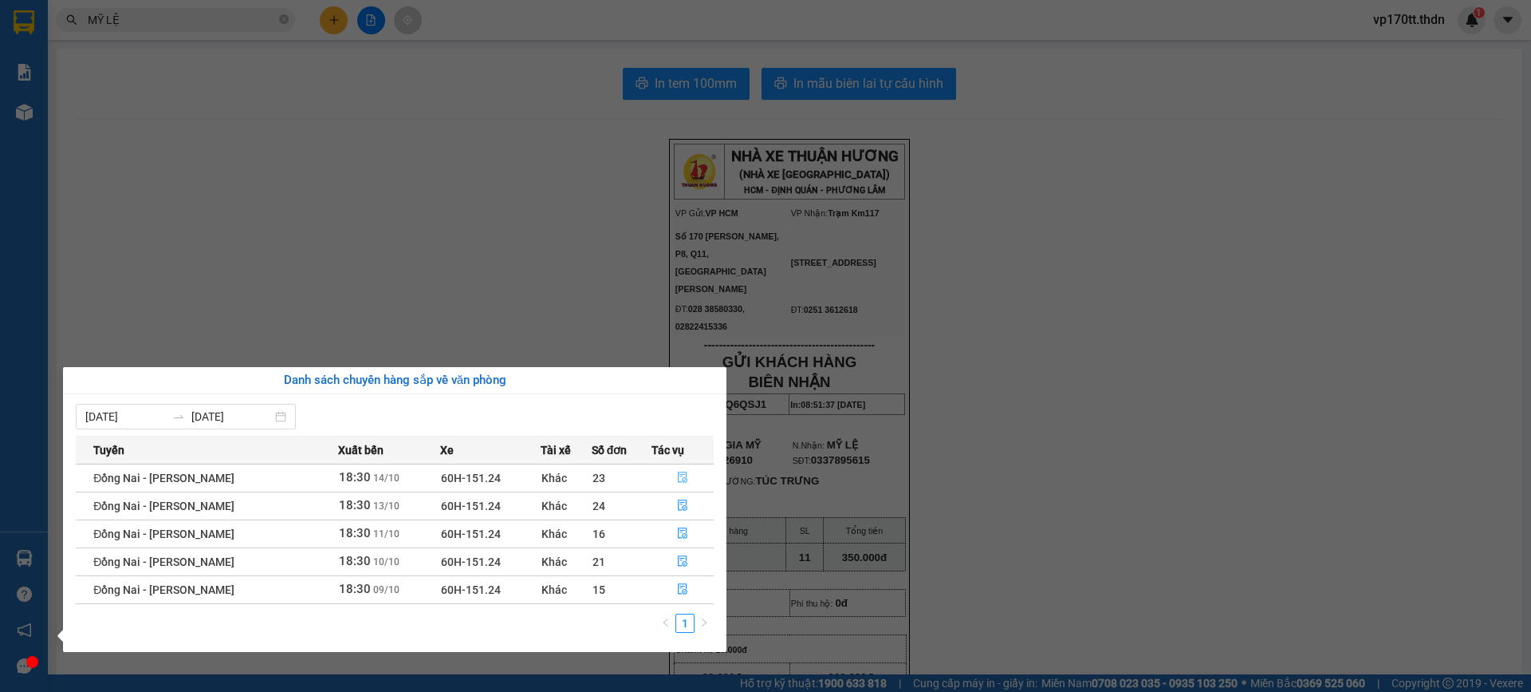
click at [687, 475] on button "button" at bounding box center [682, 478] width 61 height 26
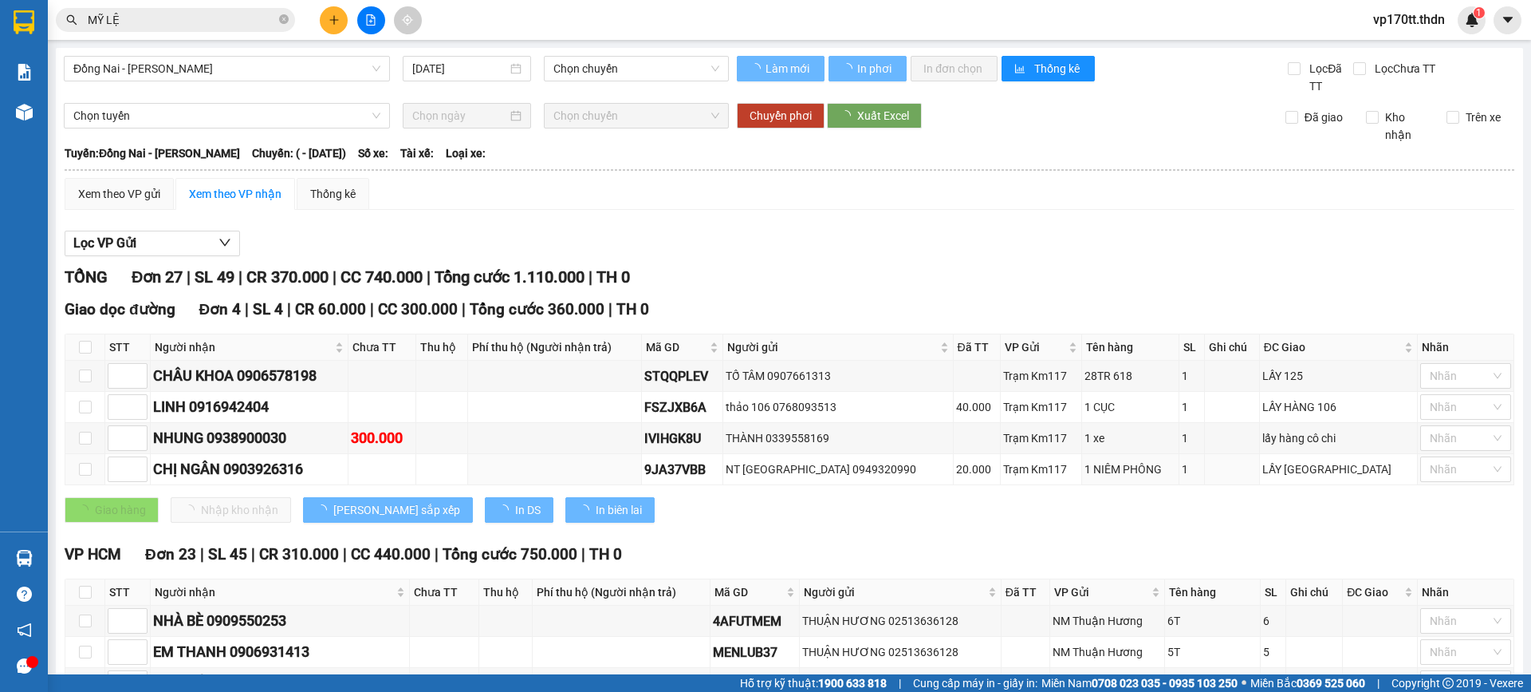
type input "[DATE]"
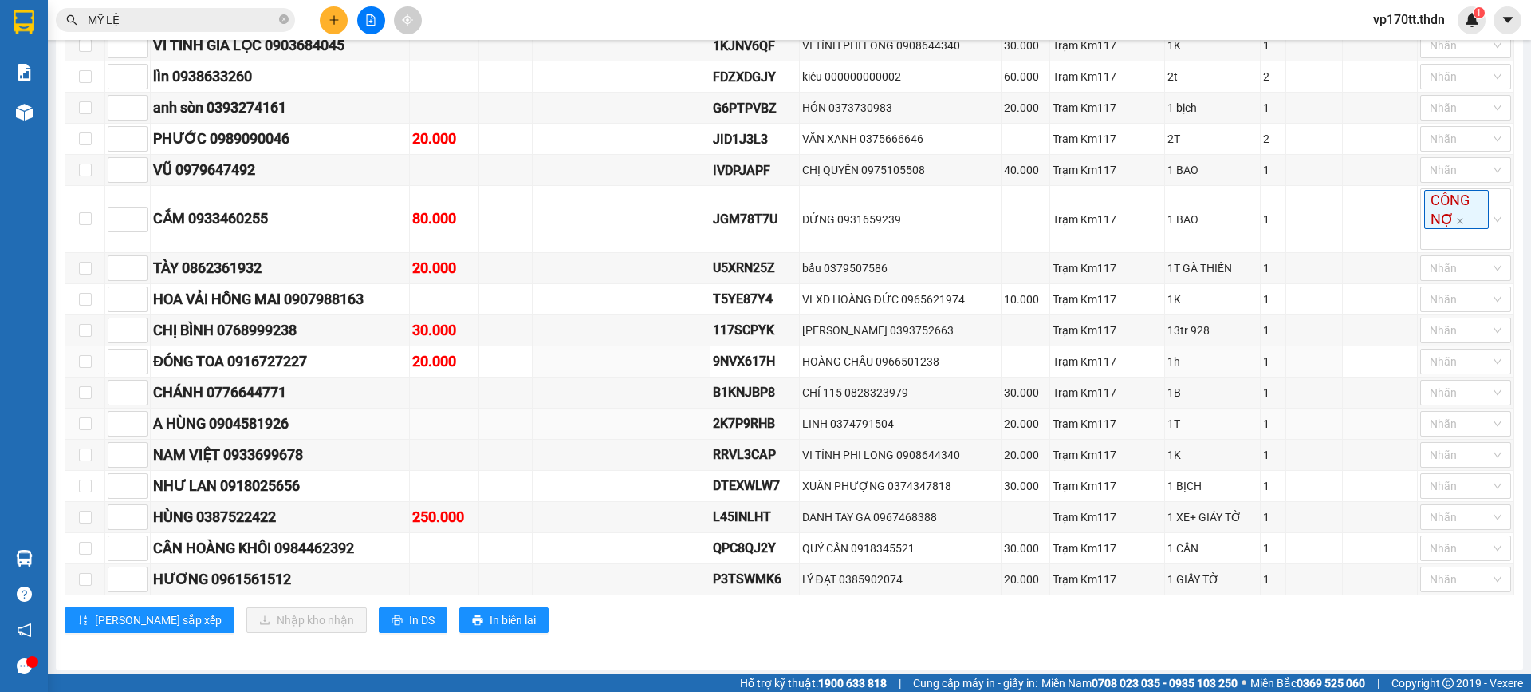
scroll to position [765, 0]
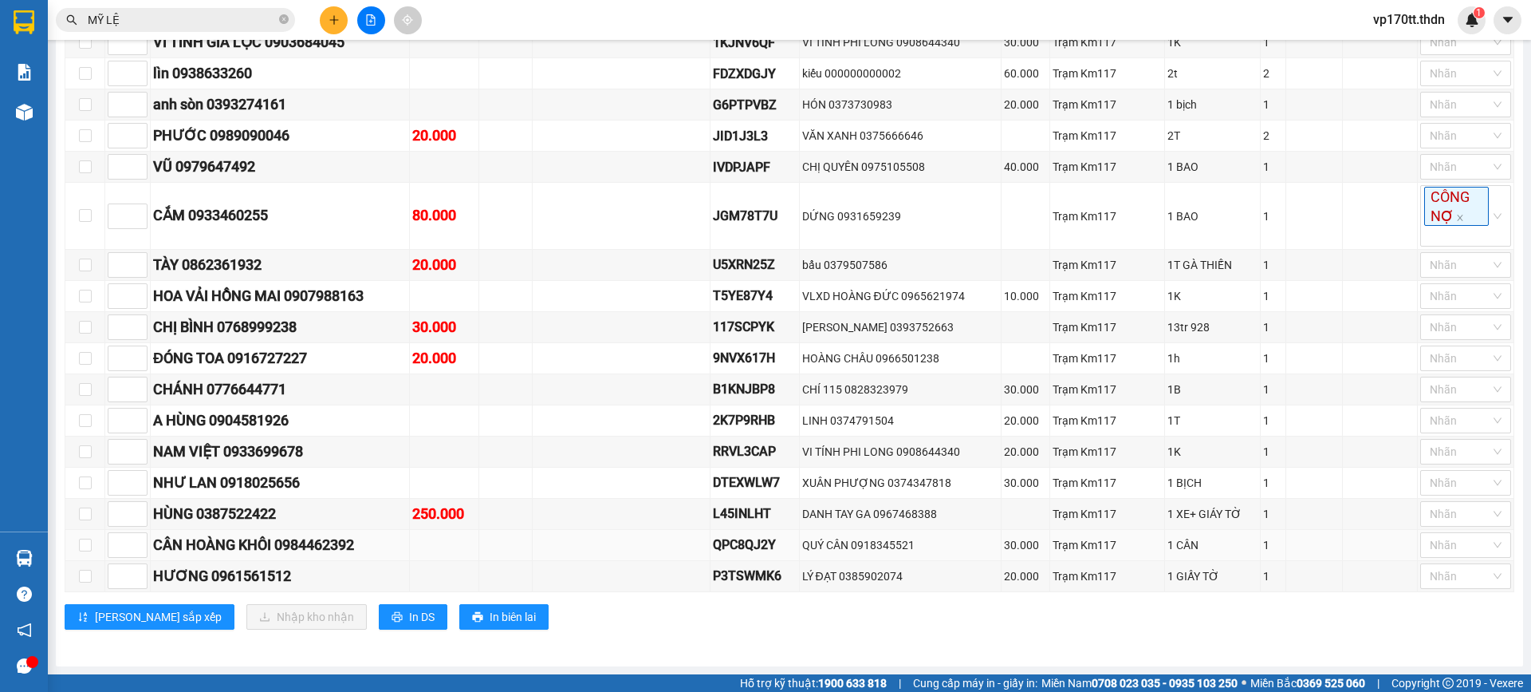
click at [311, 547] on div "CÂN HOÀNG KHÔI 0984462392" at bounding box center [280, 545] width 254 height 22
click at [250, 503] on div "HÙNG 0387522422" at bounding box center [280, 514] width 254 height 22
click at [288, 479] on div "NHƯ LAN 0918025656" at bounding box center [280, 482] width 254 height 22
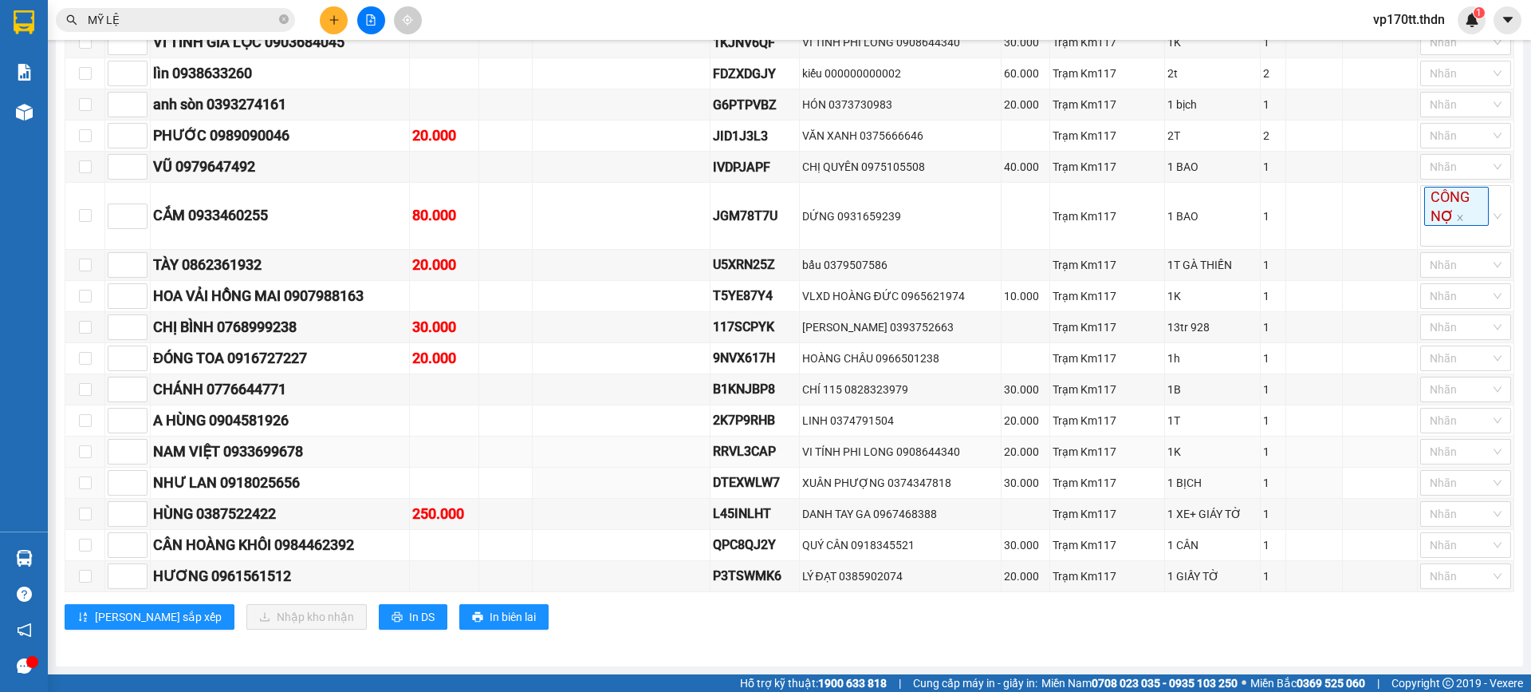
click at [288, 461] on div "NAM VIỆT 0933699678" at bounding box center [280, 451] width 254 height 22
click at [286, 424] on div "A HÙNG 0904581926" at bounding box center [280, 420] width 254 height 22
click at [274, 389] on div "CHÁNH 0776644771" at bounding box center [280, 389] width 254 height 22
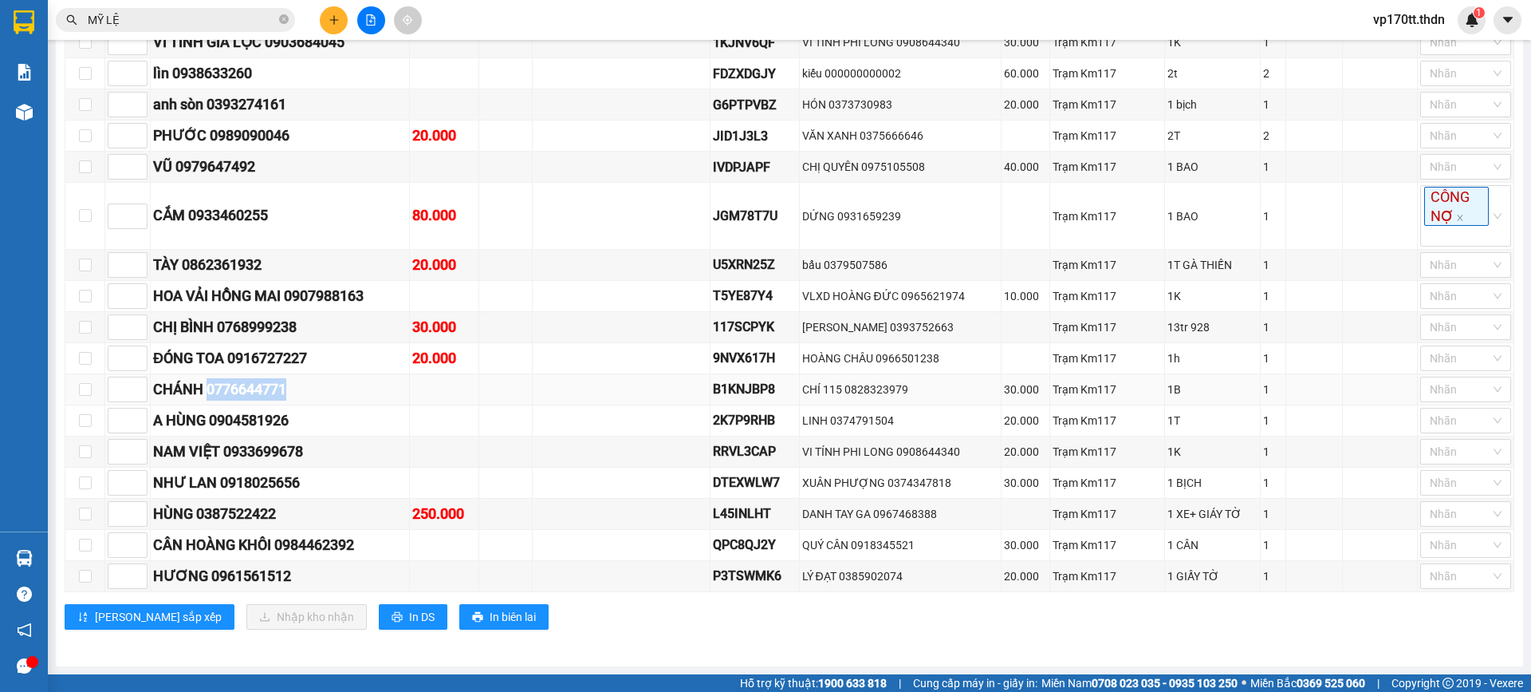
click at [274, 389] on div "CHÁNH 0776644771" at bounding box center [280, 389] width 254 height 22
click at [272, 368] on div "ĐÓNG TOA 0916727227" at bounding box center [280, 358] width 254 height 22
click at [273, 362] on div "ĐÓNG TOA 0916727227" at bounding box center [280, 358] width 254 height 22
click at [265, 320] on div "CHỊ BÌNH 0768999238" at bounding box center [280, 327] width 254 height 22
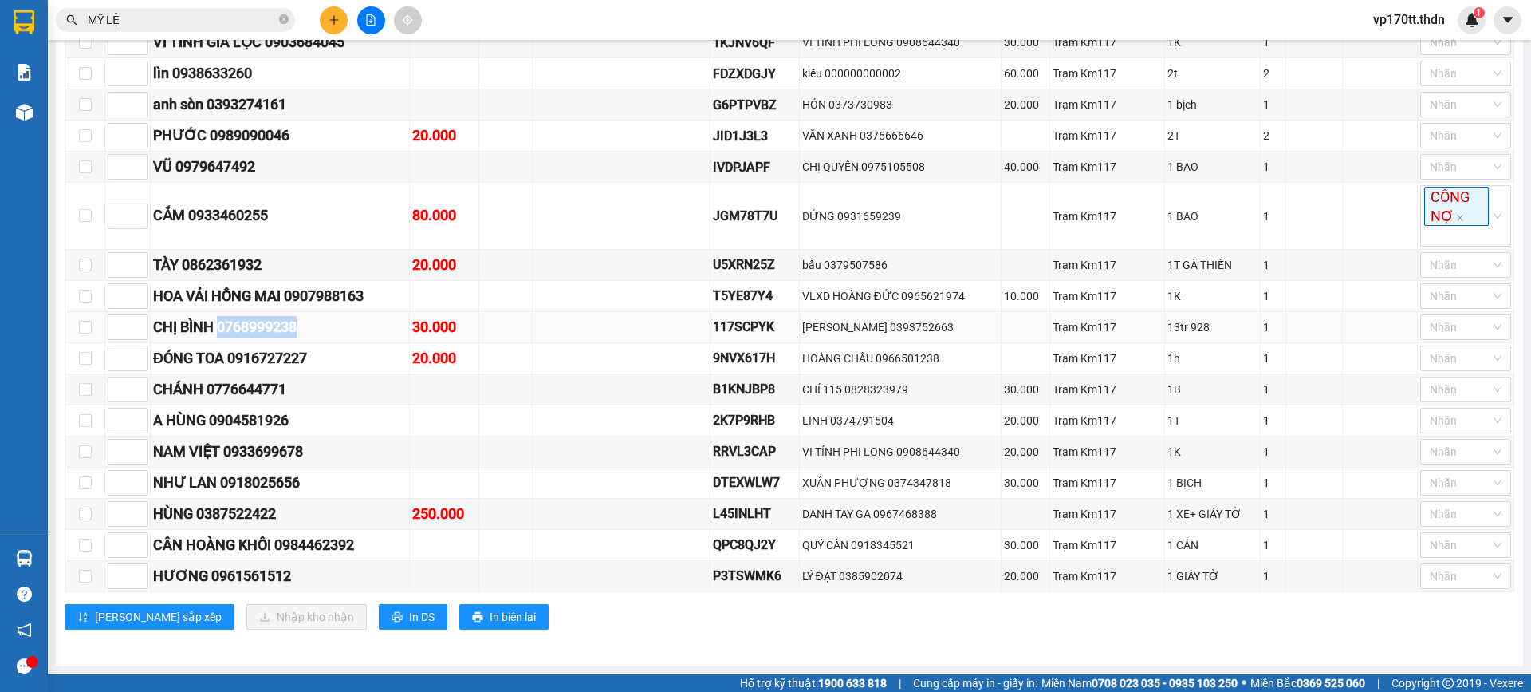
click at [265, 318] on div "CHỊ BÌNH 0768999238" at bounding box center [280, 327] width 254 height 22
click at [295, 328] on div "CHỊ BÌNH 0768999238" at bounding box center [280, 327] width 254 height 22
click at [333, 332] on div "CHỊ BÌNH 0768999238" at bounding box center [280, 327] width 254 height 22
click at [286, 322] on div "CHỊ BÌNH 0768999238" at bounding box center [280, 327] width 254 height 22
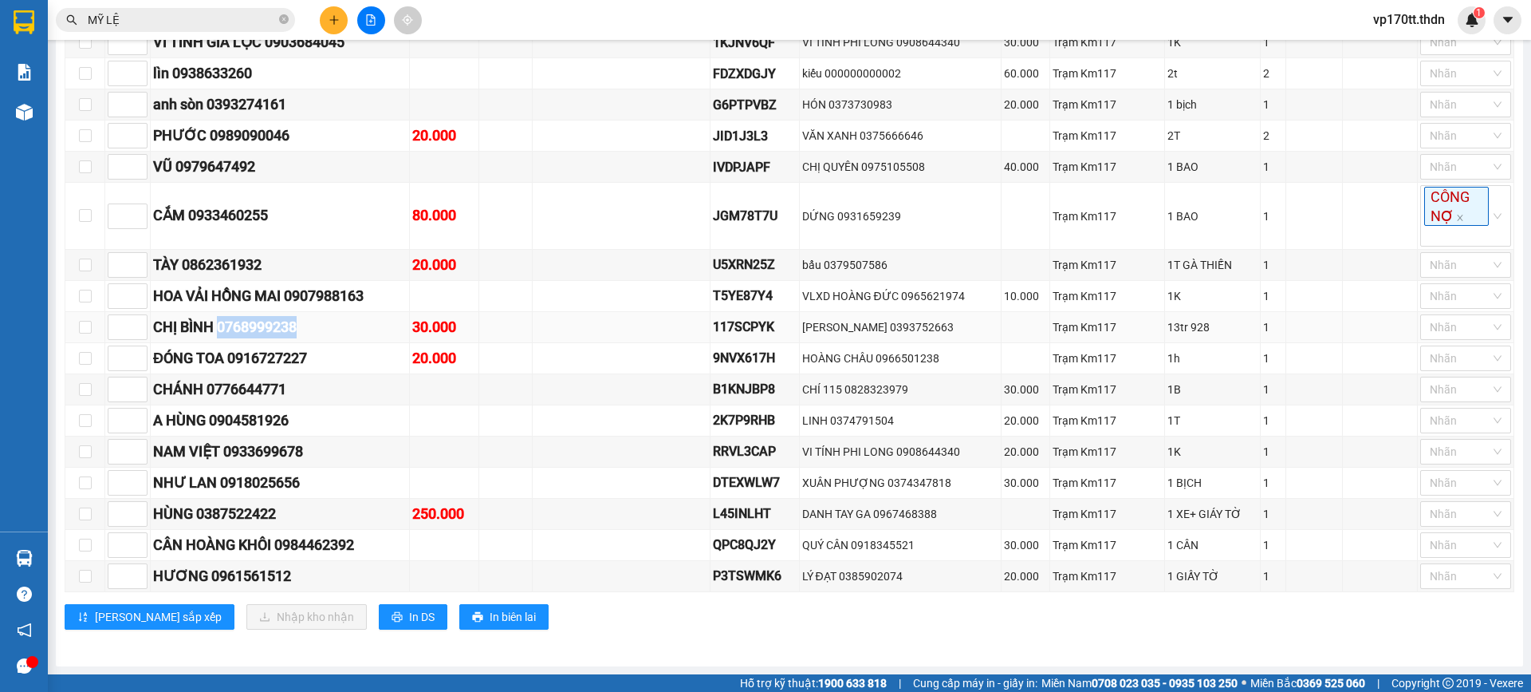
click at [286, 322] on div "CHỊ BÌNH 0768999238" at bounding box center [280, 327] width 254 height 22
click at [337, 297] on div "HOA VẢI HỒNG MAI 0907988163" at bounding box center [280, 296] width 254 height 22
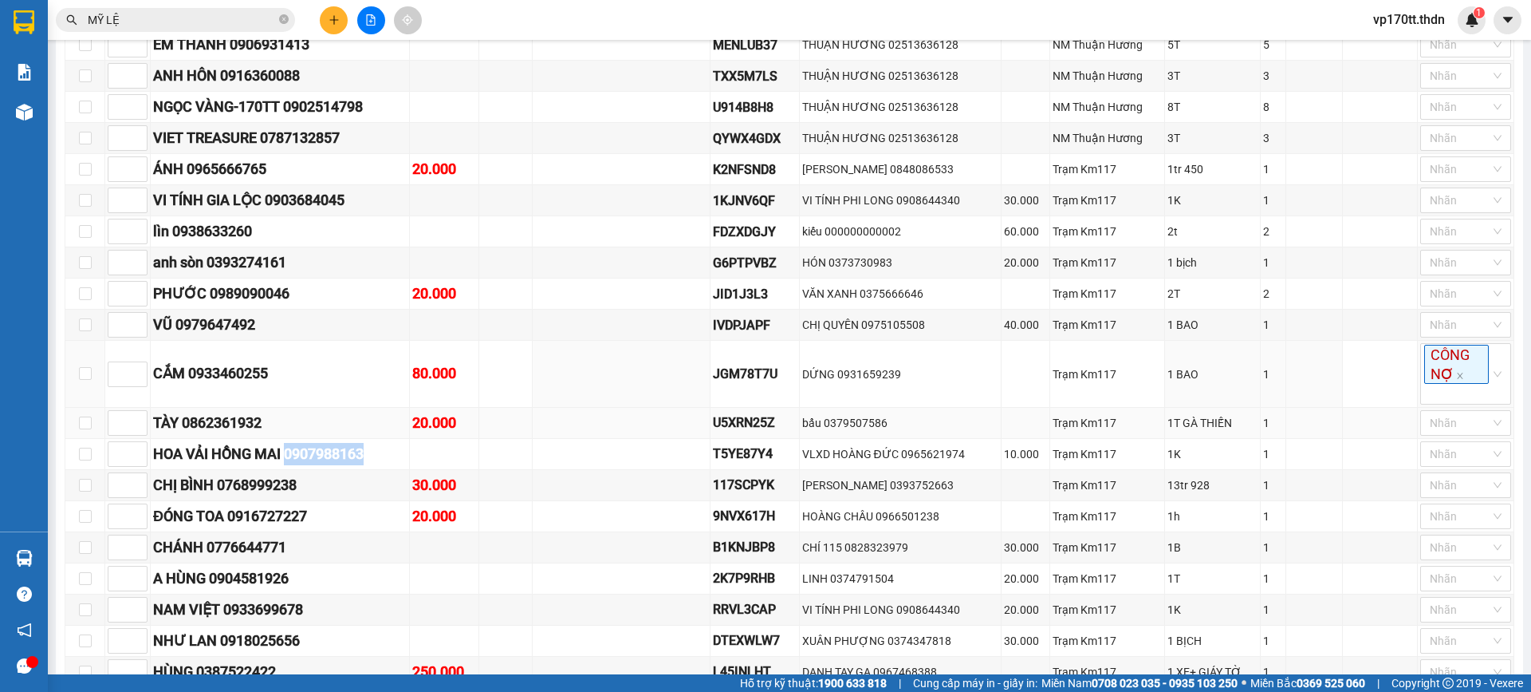
scroll to position [605, 0]
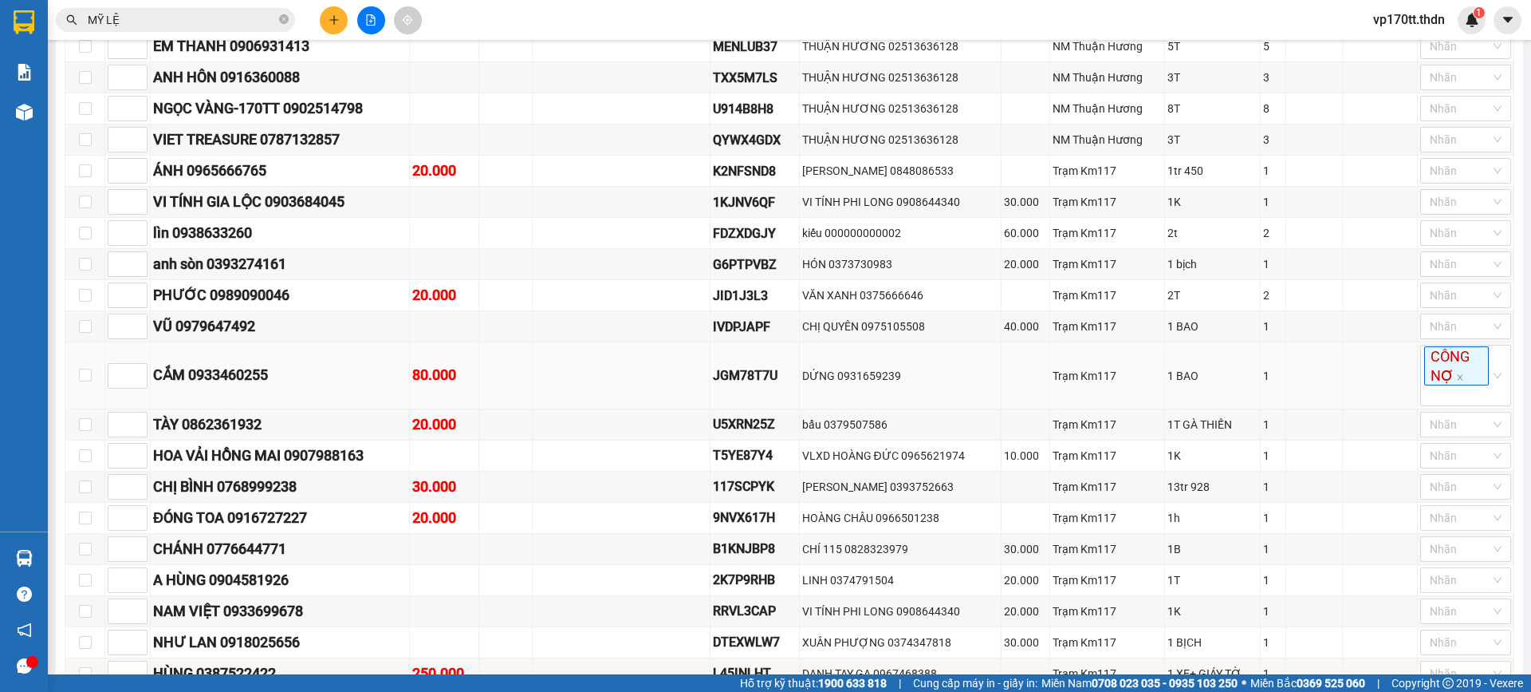
click at [236, 375] on div "CẮM 0933460255" at bounding box center [280, 375] width 254 height 22
click at [249, 327] on div "VŨ 0979647492" at bounding box center [280, 326] width 254 height 22
click at [269, 301] on div "PHƯỚC 0989090046" at bounding box center [280, 295] width 254 height 22
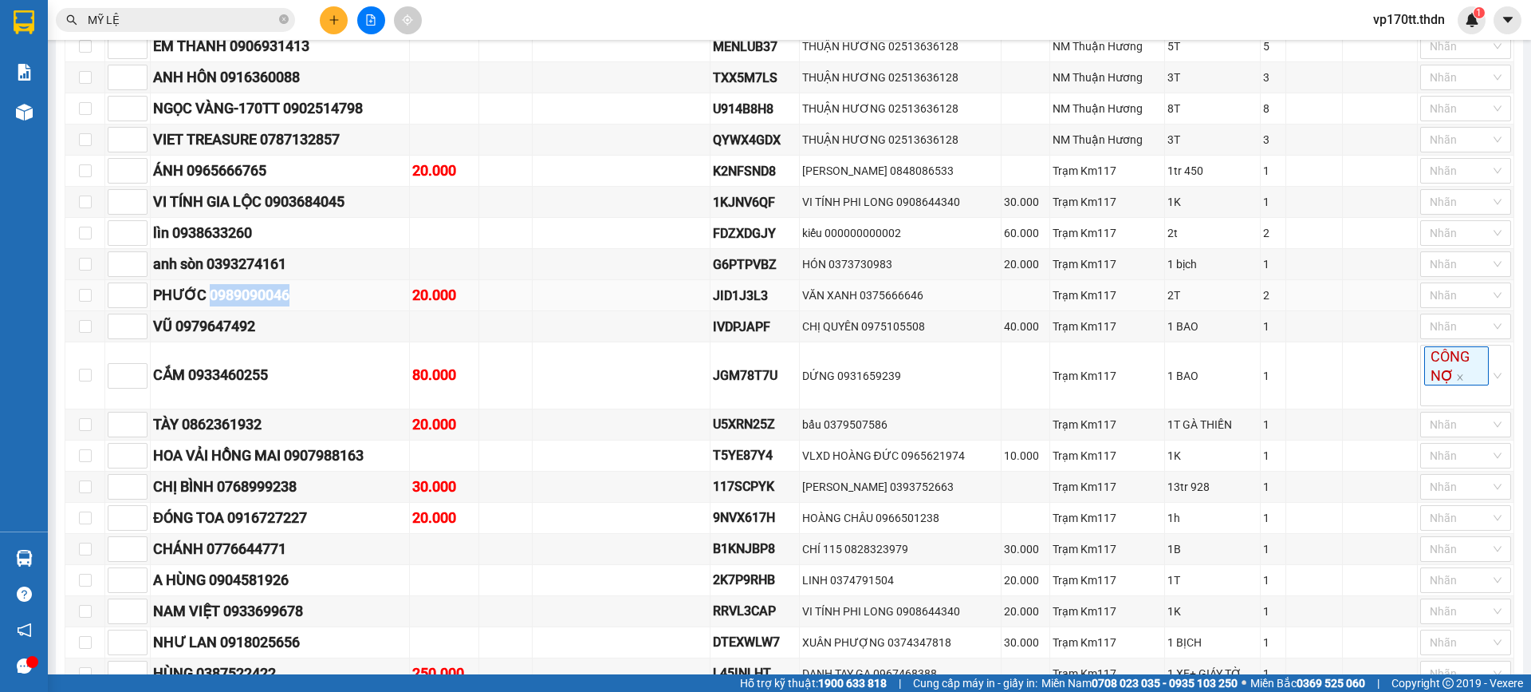
click at [269, 301] on div "PHƯỚC 0989090046" at bounding box center [280, 295] width 254 height 22
click at [281, 259] on div "anh sòn 0393274161" at bounding box center [280, 264] width 254 height 22
click at [259, 166] on div "ÁNH 0965666765" at bounding box center [280, 171] width 254 height 22
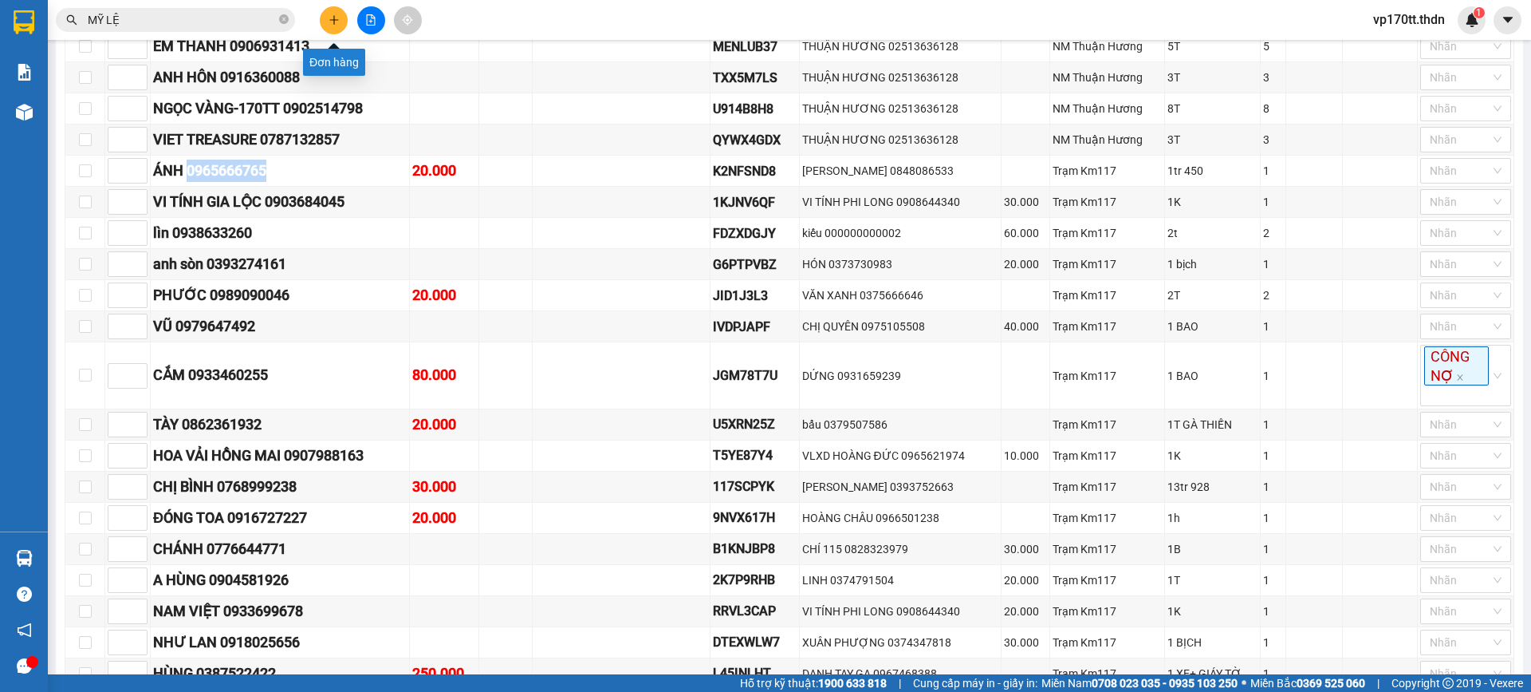
click at [330, 24] on icon "plus" at bounding box center [334, 19] width 11 height 11
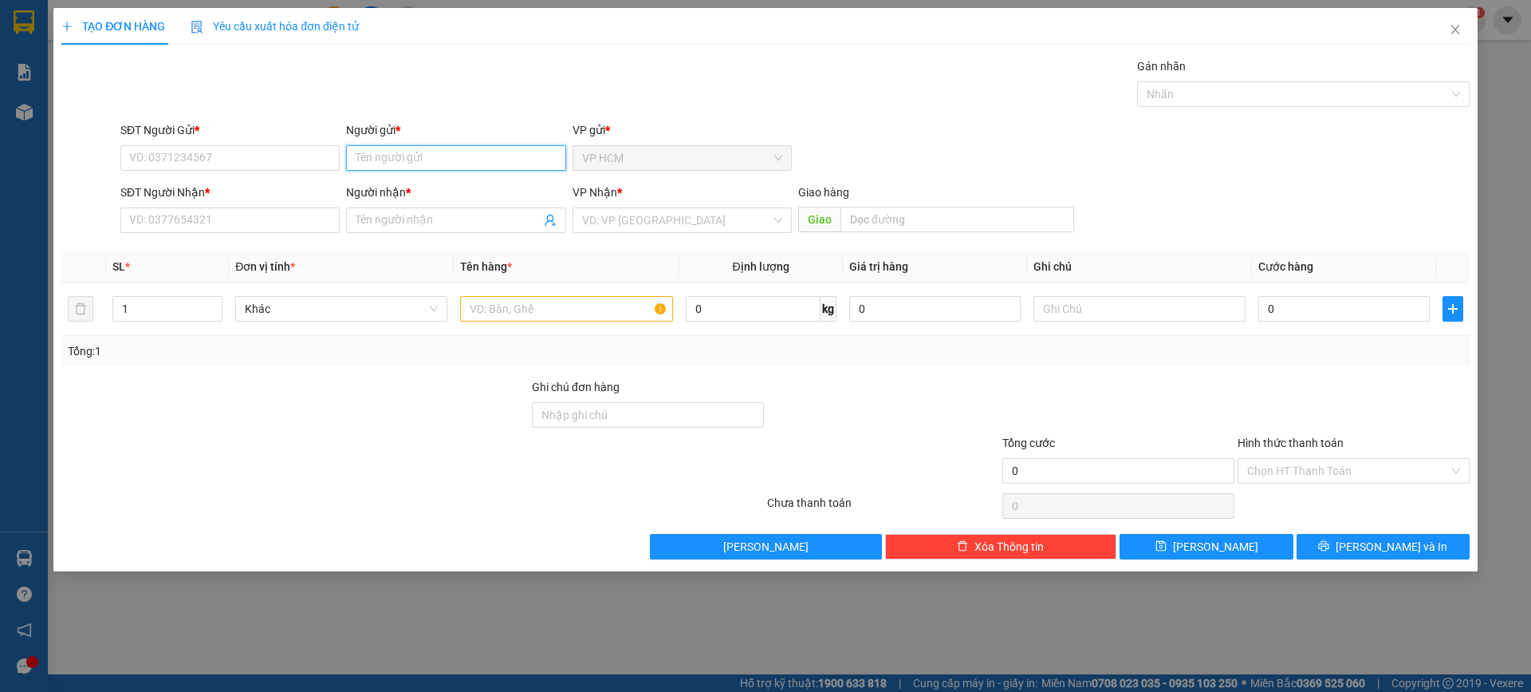
click at [432, 165] on input "Người gửi *" at bounding box center [455, 158] width 219 height 26
type input "[PERSON_NAME]"
click at [459, 191] on div "[PERSON_NAME] - 0397955197" at bounding box center [456, 190] width 200 height 18
type input "0397955197"
type input "[PERSON_NAME]"
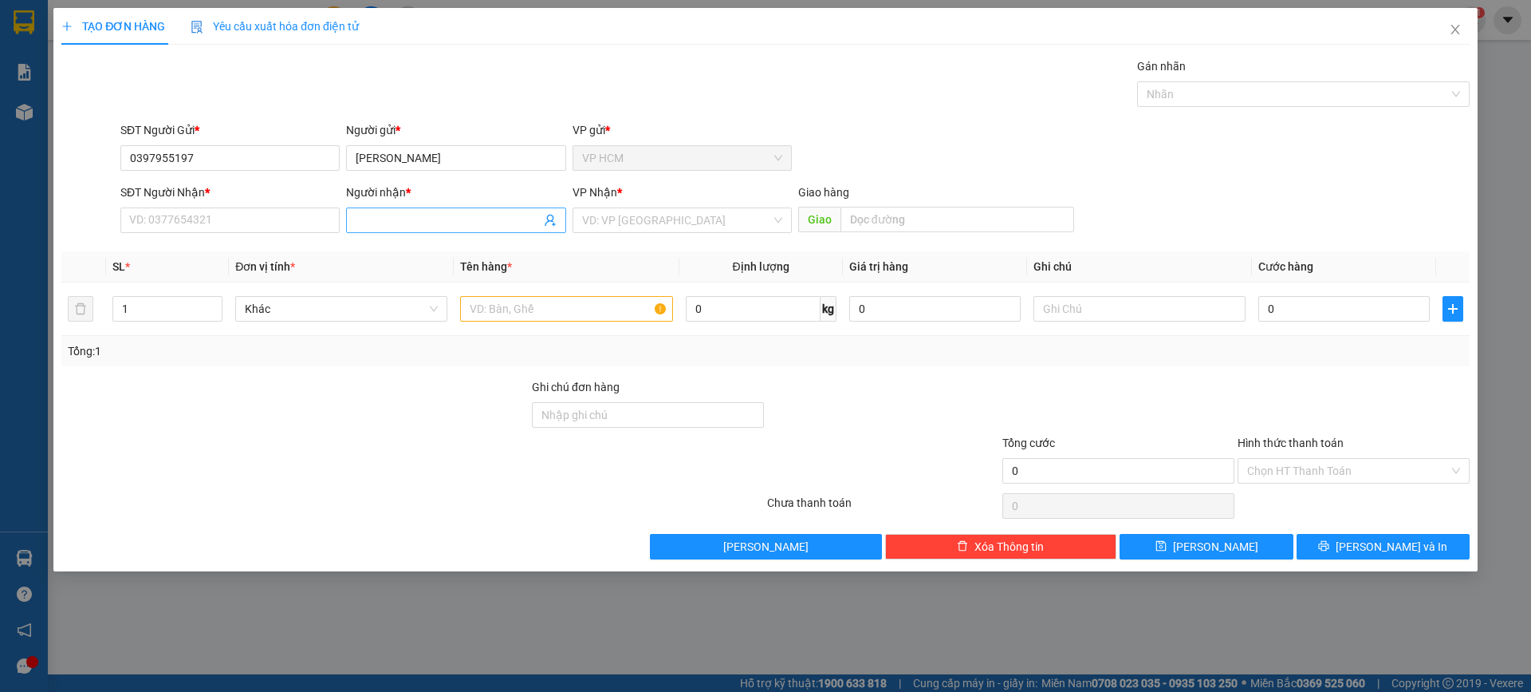
click at [549, 223] on icon "user-add" at bounding box center [550, 220] width 13 height 13
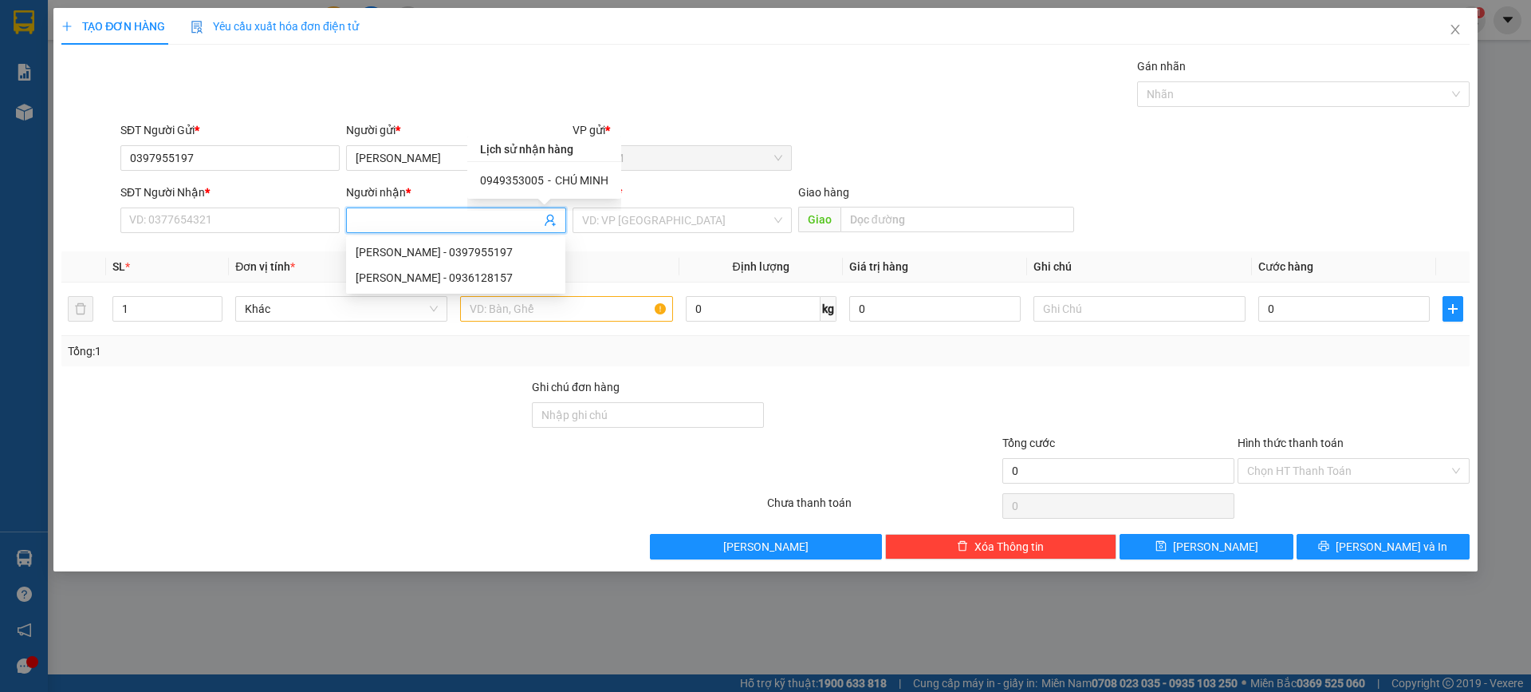
click at [574, 181] on span "CHÚ MINH" at bounding box center [581, 180] width 53 height 13
type input "0949353005"
type input "CHÚ MINH"
type input "chợ cũ"
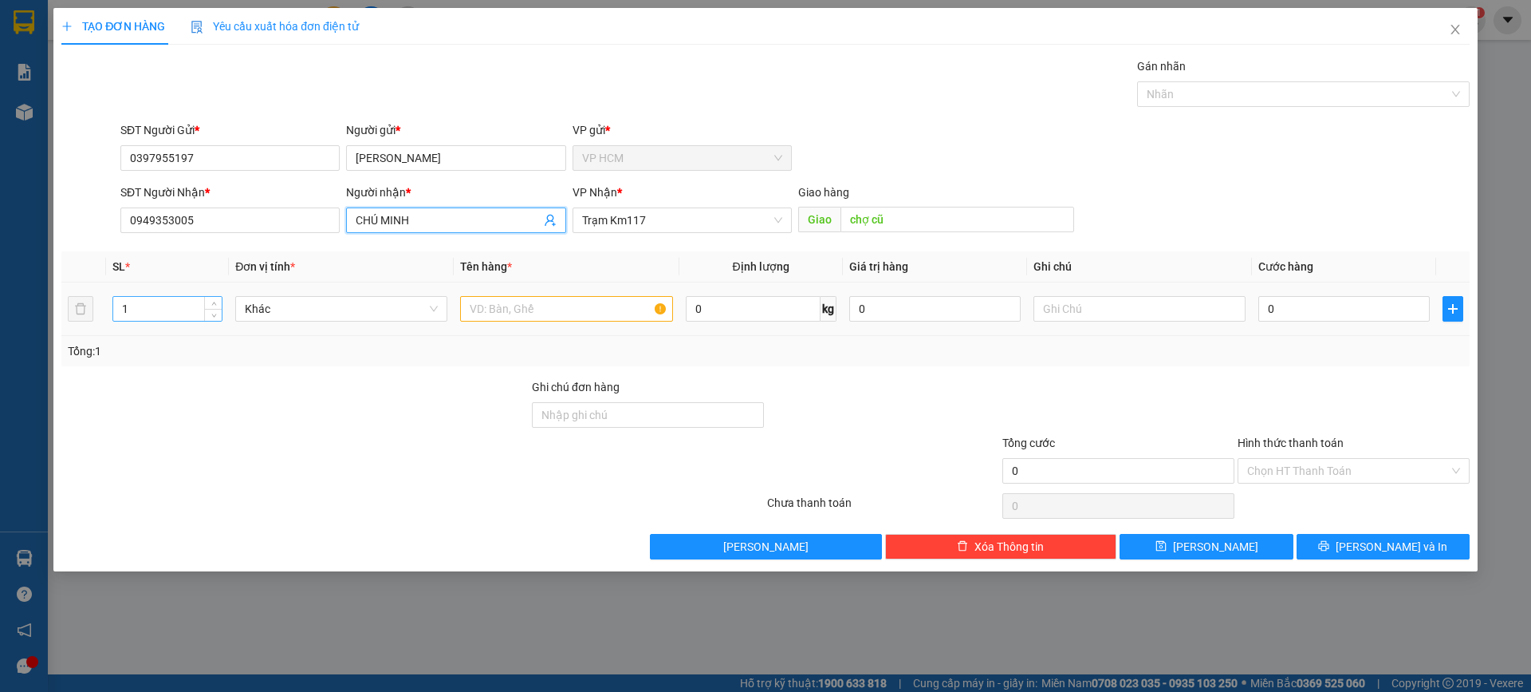
click at [161, 314] on input "1" at bounding box center [167, 309] width 108 height 24
click at [558, 307] on input "text" at bounding box center [566, 309] width 212 height 26
type input "6K"
click at [175, 313] on input "1" at bounding box center [167, 309] width 108 height 24
type input "6"
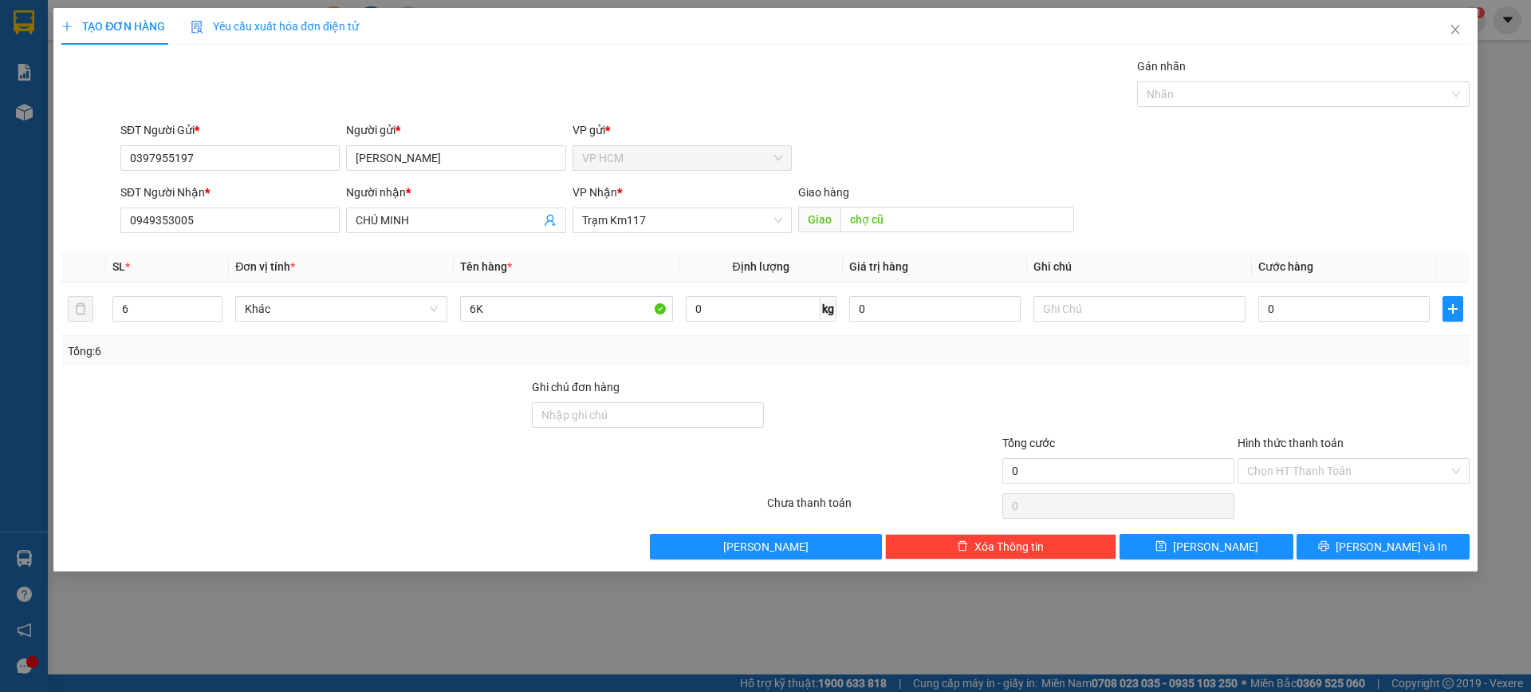
click at [279, 424] on div at bounding box center [295, 406] width 471 height 56
click at [1196, 99] on div at bounding box center [1295, 94] width 309 height 19
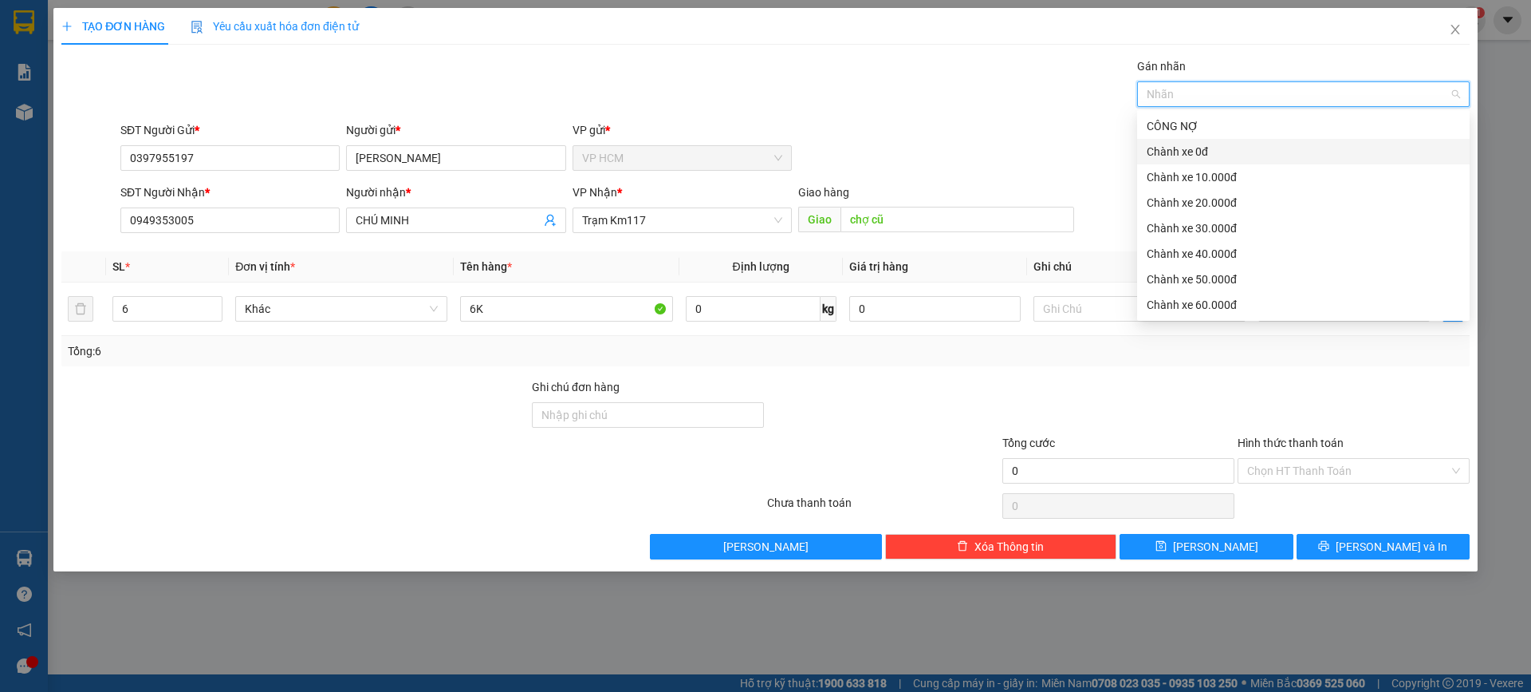
click at [1225, 153] on div "Chành xe 0đ" at bounding box center [1303, 152] width 313 height 18
click at [1225, 153] on div "Chành xe 0đ" at bounding box center [1298, 152] width 302 height 18
click at [1236, 180] on div "Chành xe 10.000đ" at bounding box center [1303, 177] width 313 height 18
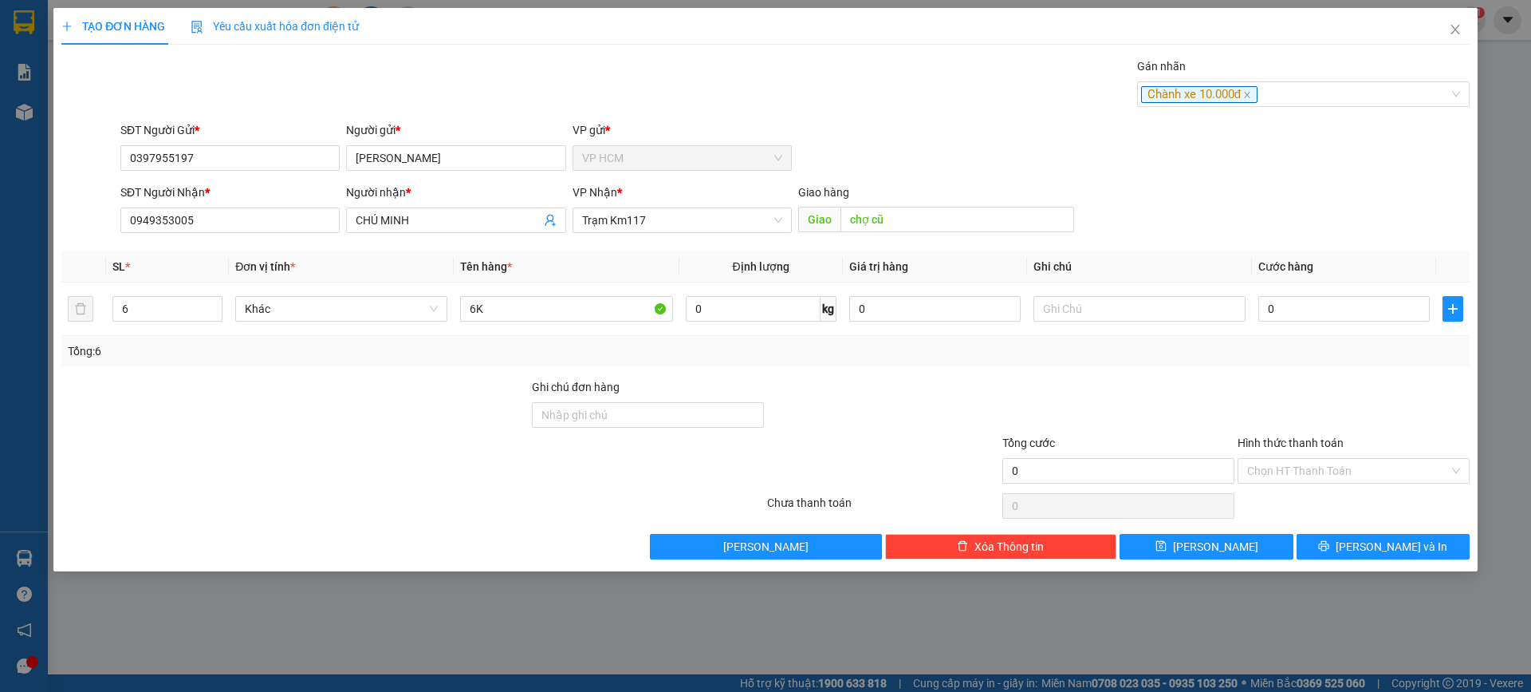
click at [853, 47] on div "TẠO ĐƠN HÀNG Yêu cầu xuất hóa đơn điện tử Transit Pickup Surcharge Ids Transit …" at bounding box center [765, 283] width 1409 height 551
click at [1363, 309] on input "0" at bounding box center [1344, 309] width 171 height 26
type input "3"
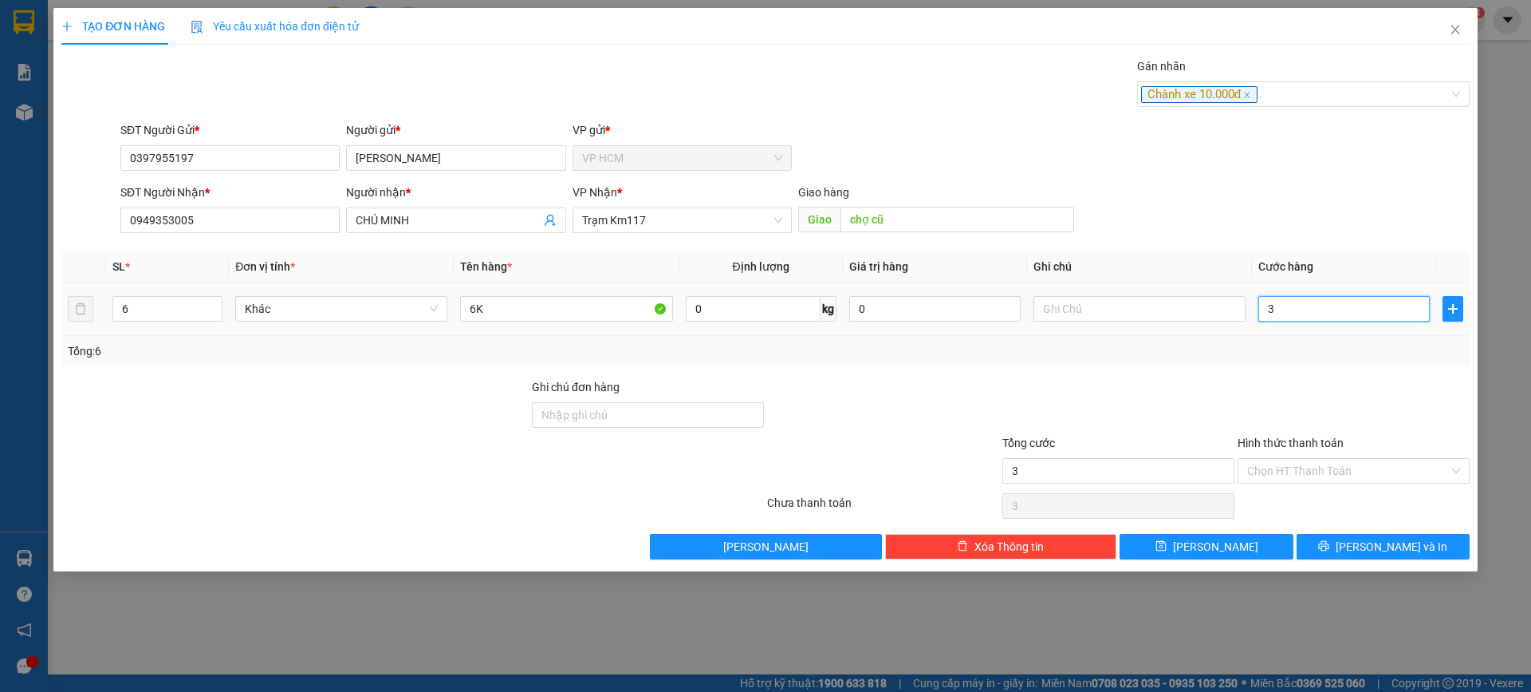
type input "35"
type input "35.000"
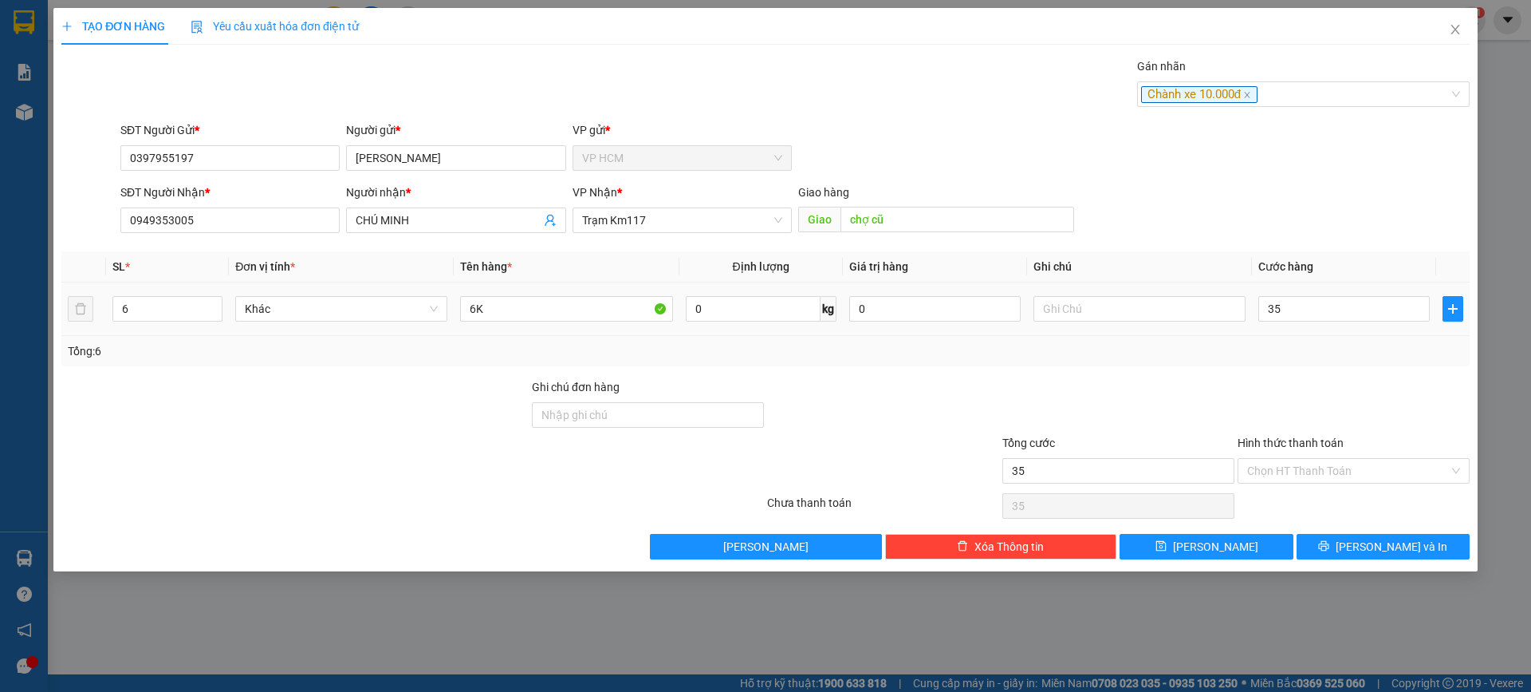
type input "35.000"
click at [1200, 407] on div at bounding box center [1118, 406] width 235 height 56
click at [1287, 317] on input "35.000" at bounding box center [1344, 309] width 171 height 26
type input "4"
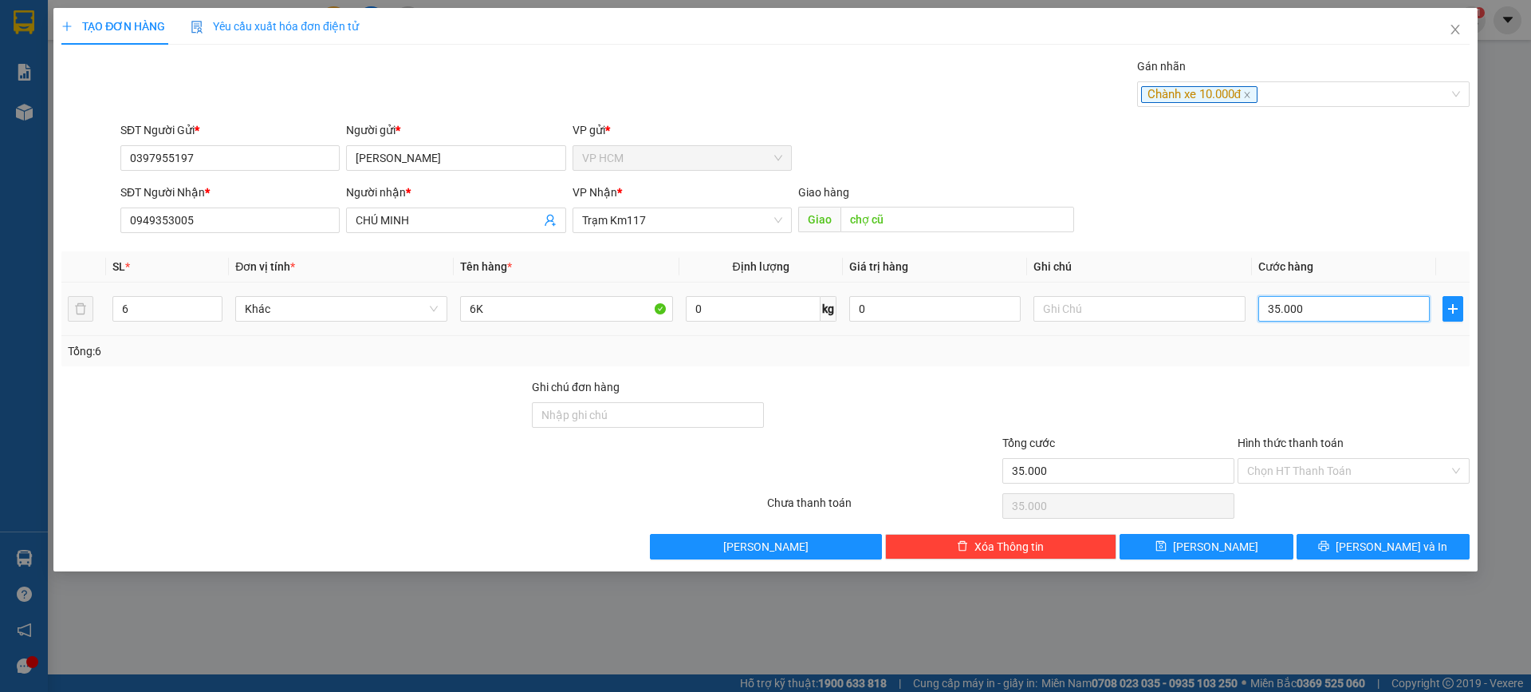
type input "4"
type input "40"
type input "40.000"
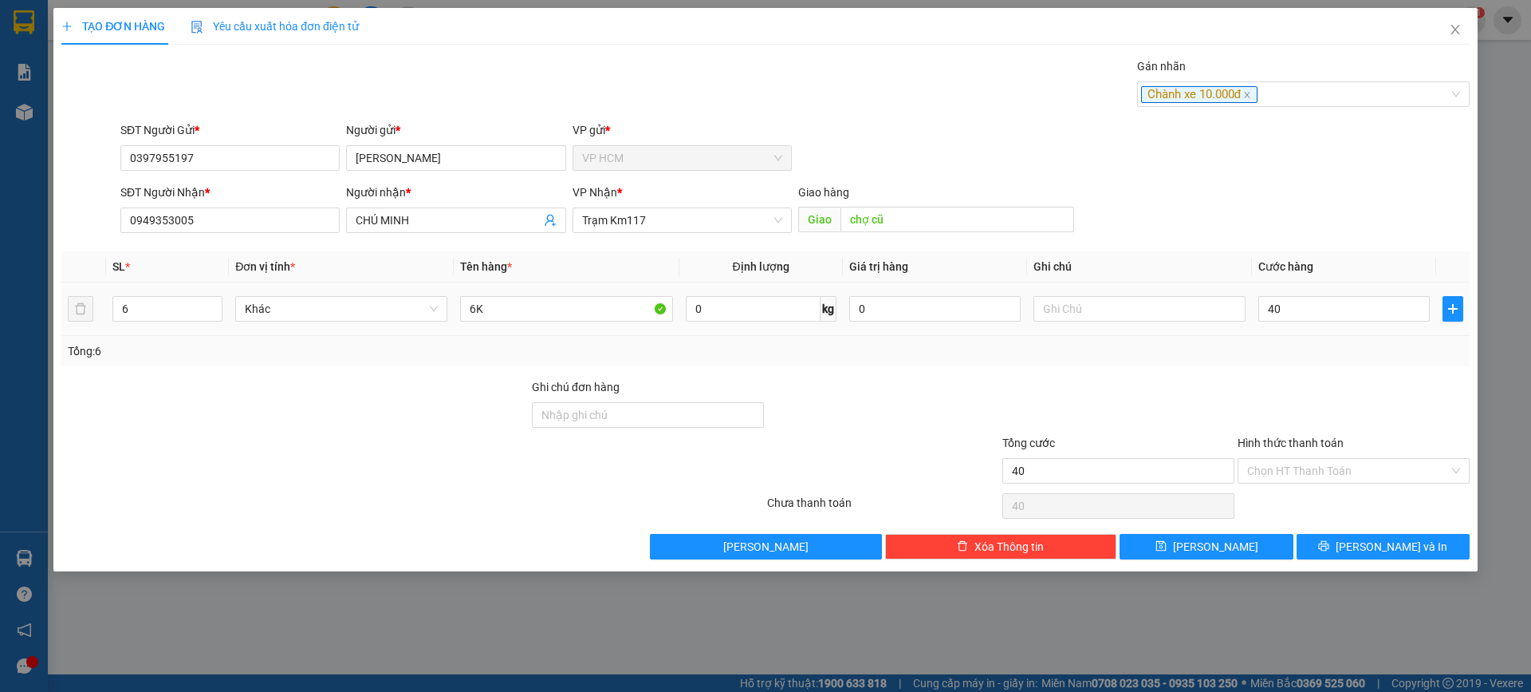
type input "40.000"
click at [1271, 369] on div "Transit Pickup Surcharge Ids Transit Deliver Surcharge Ids Transit Deliver Surc…" at bounding box center [765, 308] width 1409 height 502
click at [1318, 465] on input "Hình thức thanh toán" at bounding box center [1349, 471] width 202 height 24
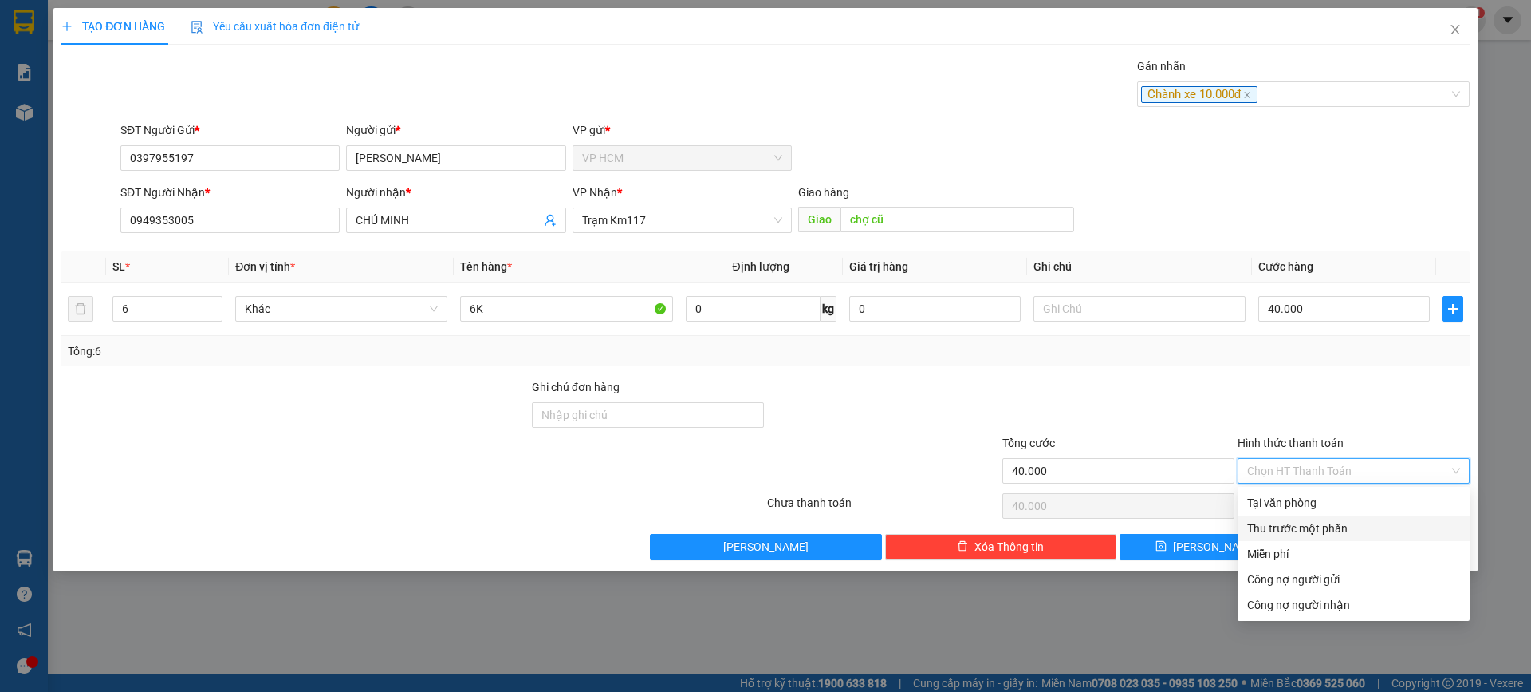
click at [1307, 525] on div "Thu trước một phần" at bounding box center [1354, 528] width 213 height 18
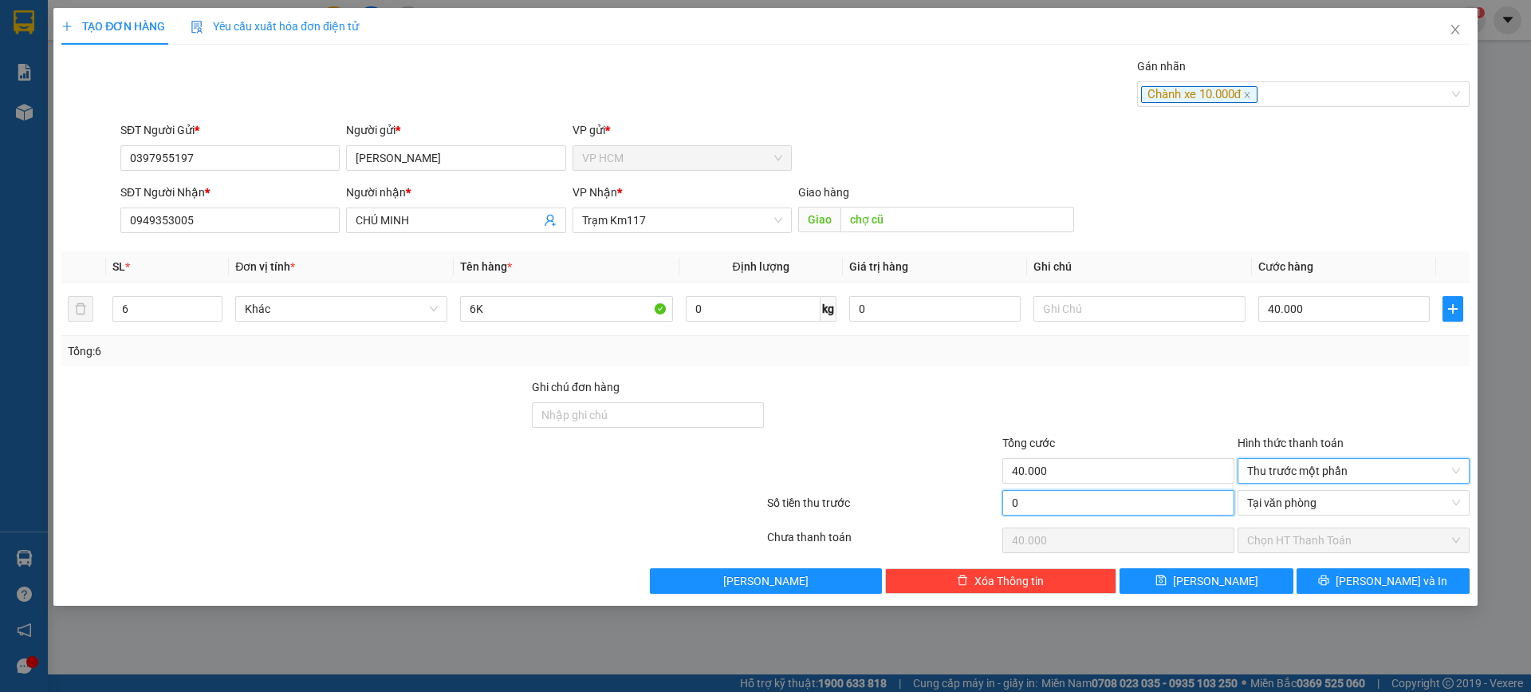
click at [1139, 496] on input "0" at bounding box center [1119, 503] width 232 height 26
type input "1"
type input "39.999"
type input "10"
type input "39.990"
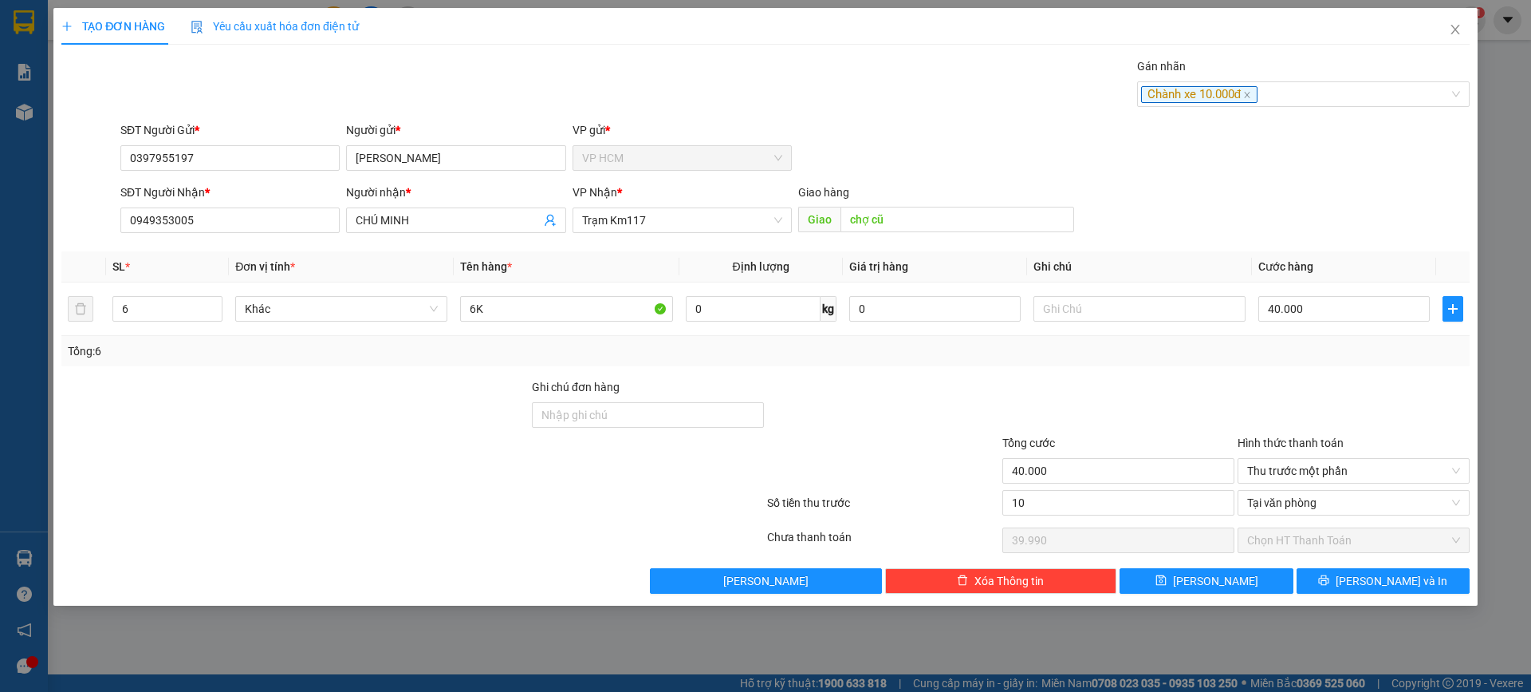
type input "10.000"
type input "30.000"
click at [1127, 376] on div "Transit Pickup Surcharge Ids Transit Deliver Surcharge Ids Transit Deliver Surc…" at bounding box center [765, 325] width 1409 height 536
click at [1372, 583] on span "[PERSON_NAME] và In" at bounding box center [1392, 581] width 112 height 18
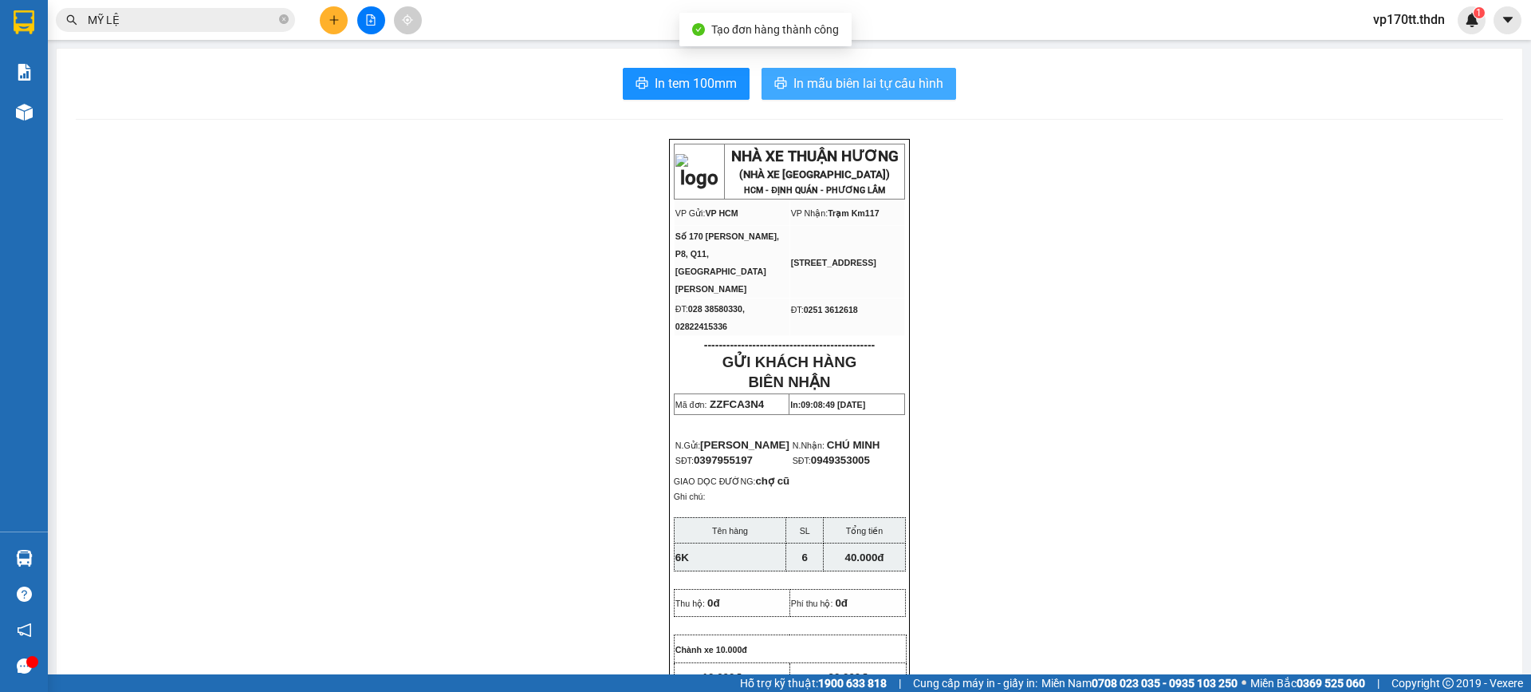
click at [858, 98] on button "In mẫu biên lai tự cấu hình" at bounding box center [859, 84] width 195 height 32
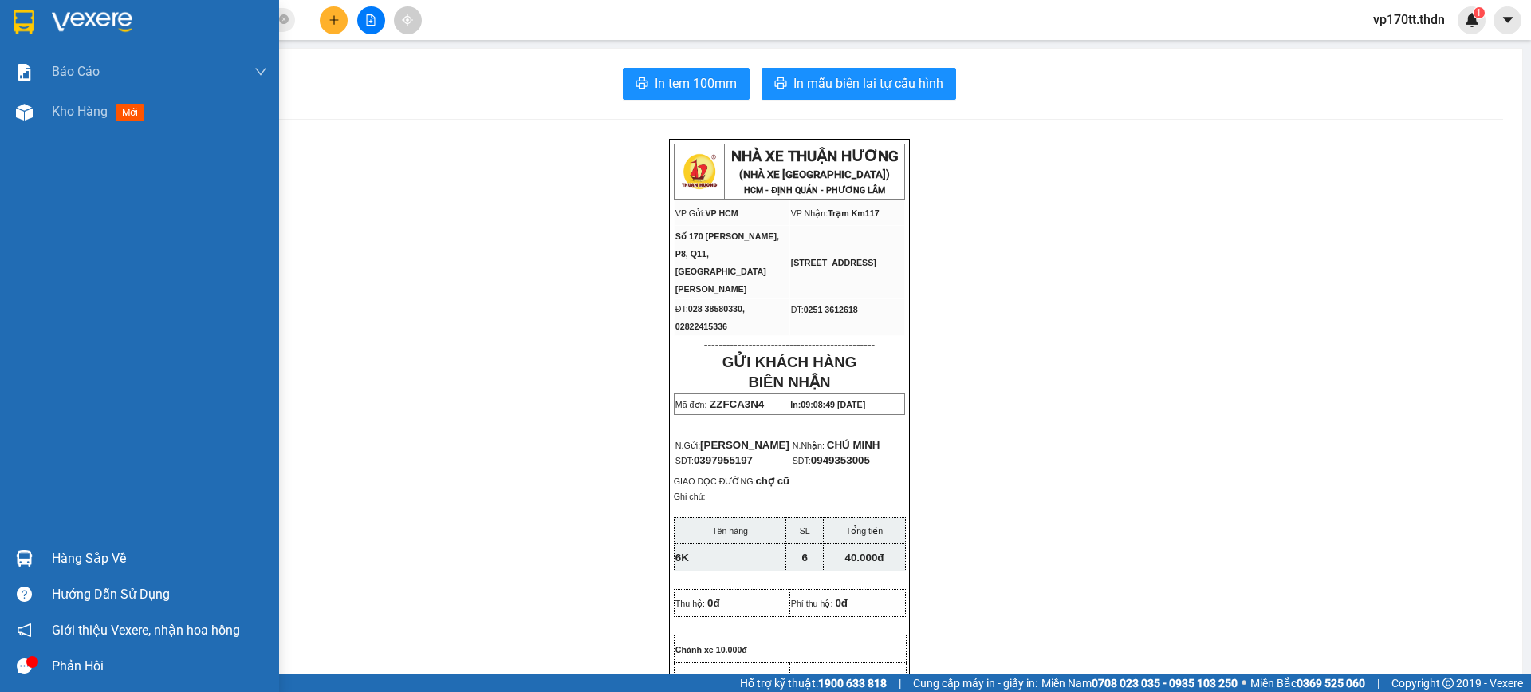
click at [22, 25] on img at bounding box center [24, 22] width 21 height 24
